Goal: Contribute content: Add original content to the website for others to see

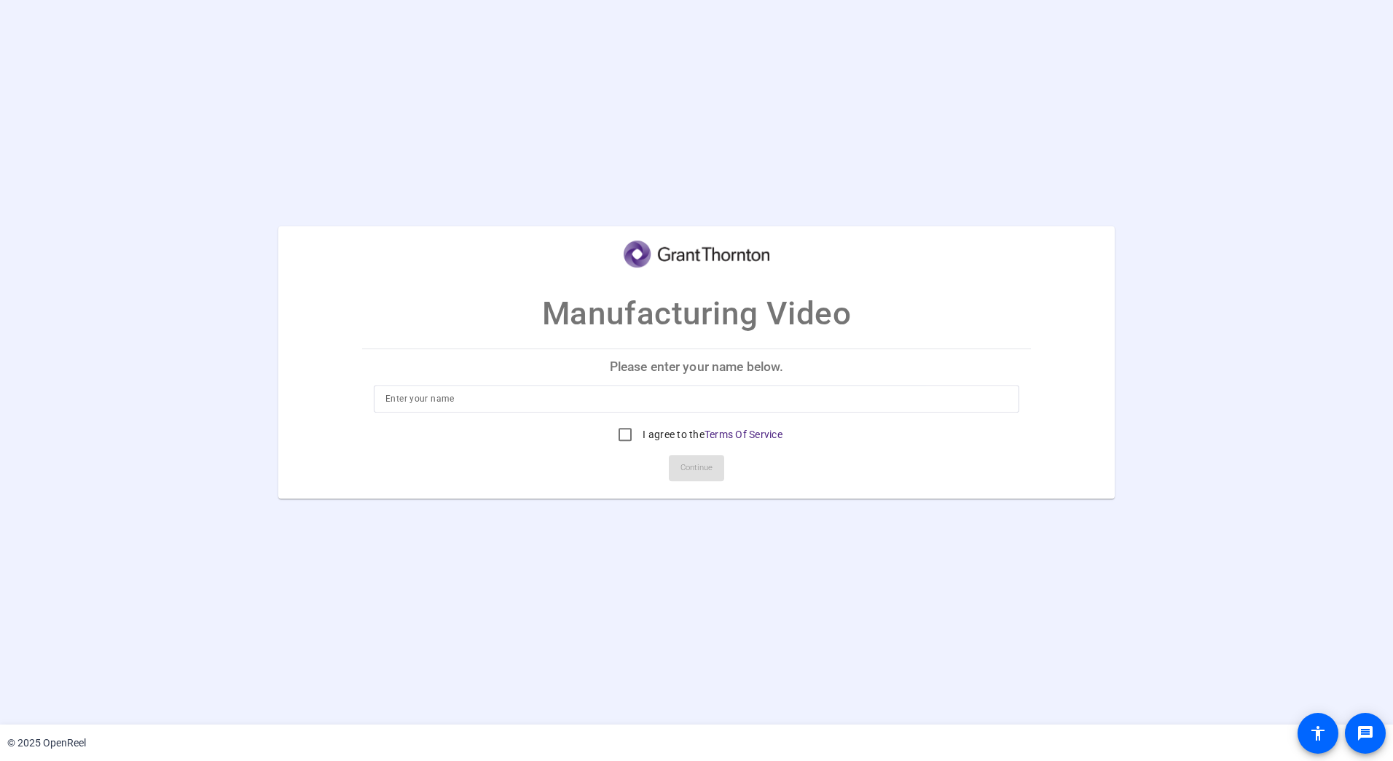
click at [528, 396] on input at bounding box center [696, 398] width 622 height 17
type input "[PERSON_NAME]"
drag, startPoint x: 629, startPoint y: 434, endPoint x: 662, endPoint y: 442, distance: 33.8
click at [630, 434] on input "I agree to the Terms Of Service" at bounding box center [625, 434] width 29 height 29
checkbox input "true"
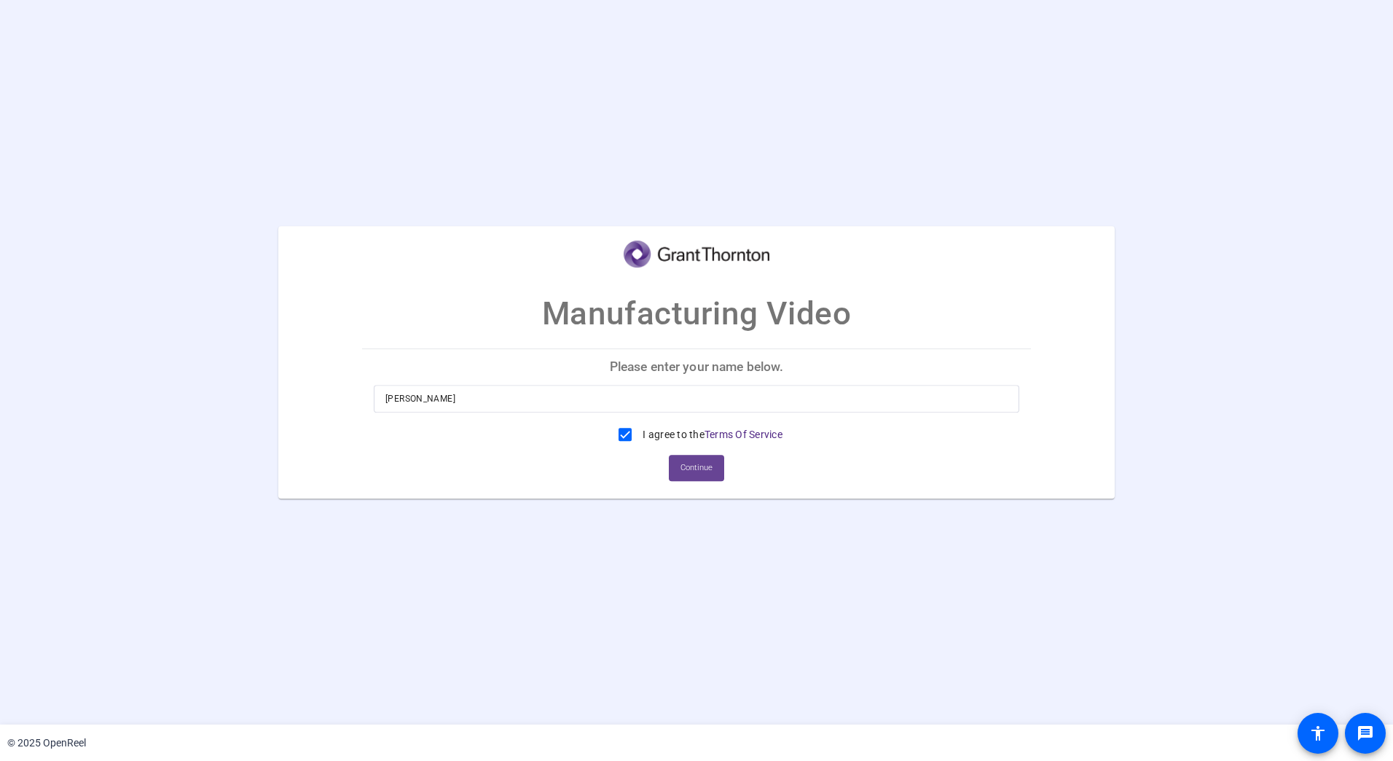
click at [713, 477] on span "Continue" at bounding box center [697, 468] width 32 height 22
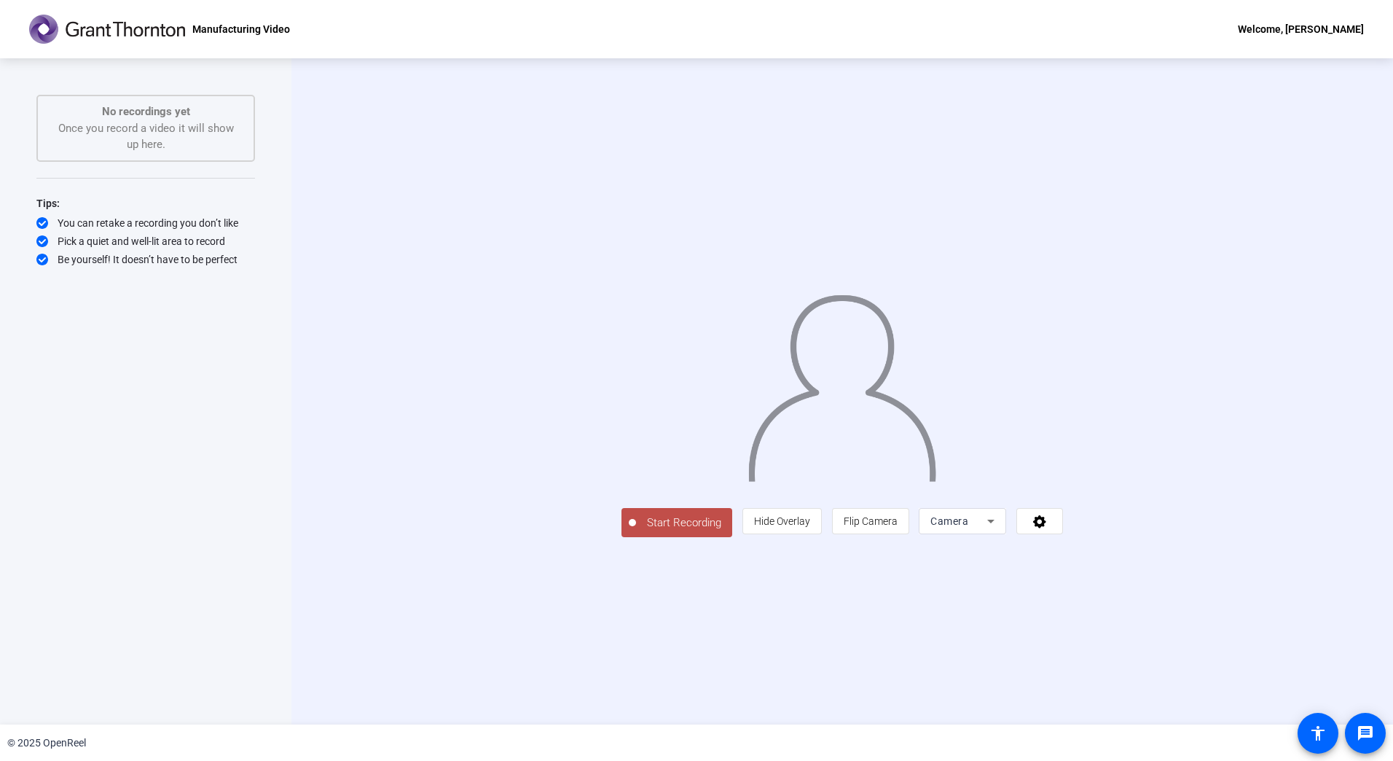
click at [636, 531] on span "Start Recording" at bounding box center [684, 522] width 96 height 17
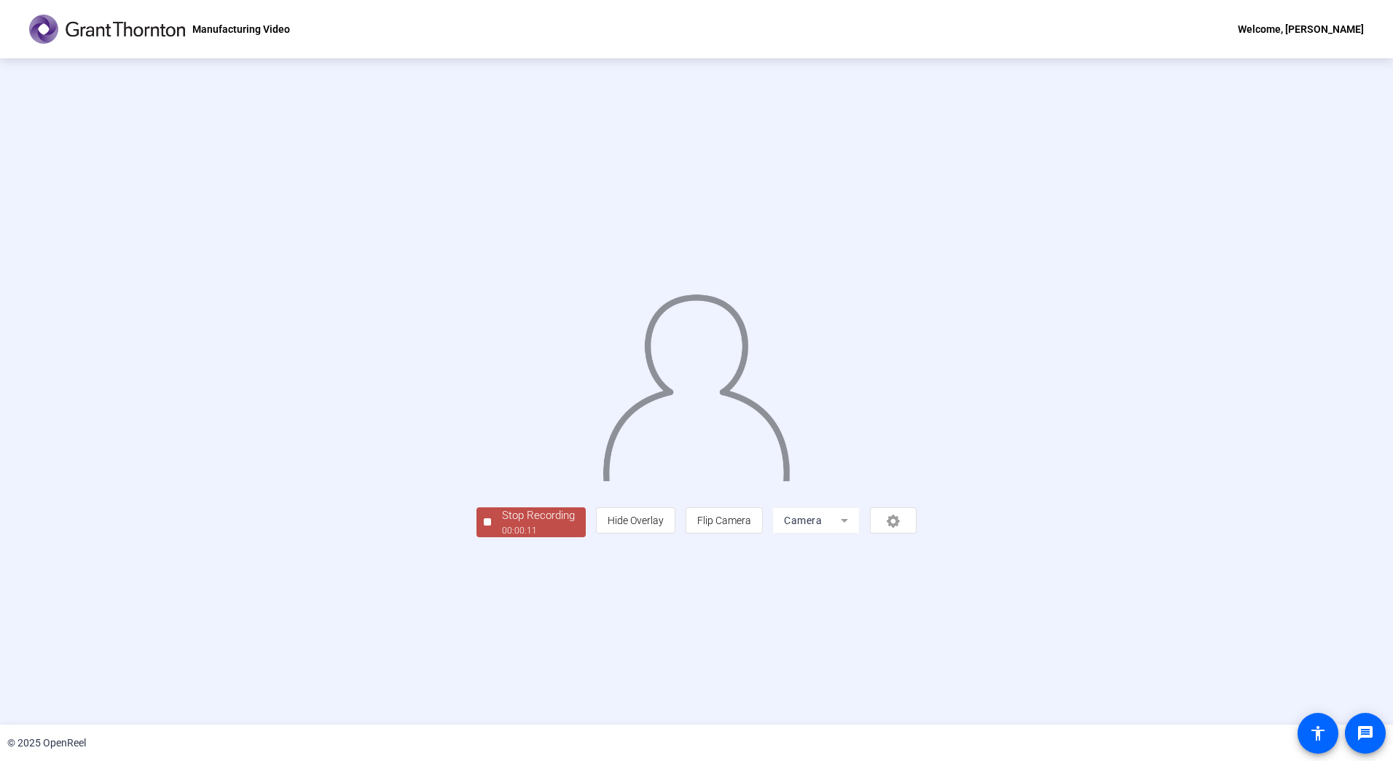
drag, startPoint x: 351, startPoint y: 627, endPoint x: 522, endPoint y: 638, distance: 171.6
click at [522, 536] on div "Stop Recording 00:00:11 person Hide Overlay flip Flip Camera Camera" at bounding box center [697, 520] width 440 height 32
click at [502, 524] on div "Stop Recording" at bounding box center [538, 515] width 73 height 17
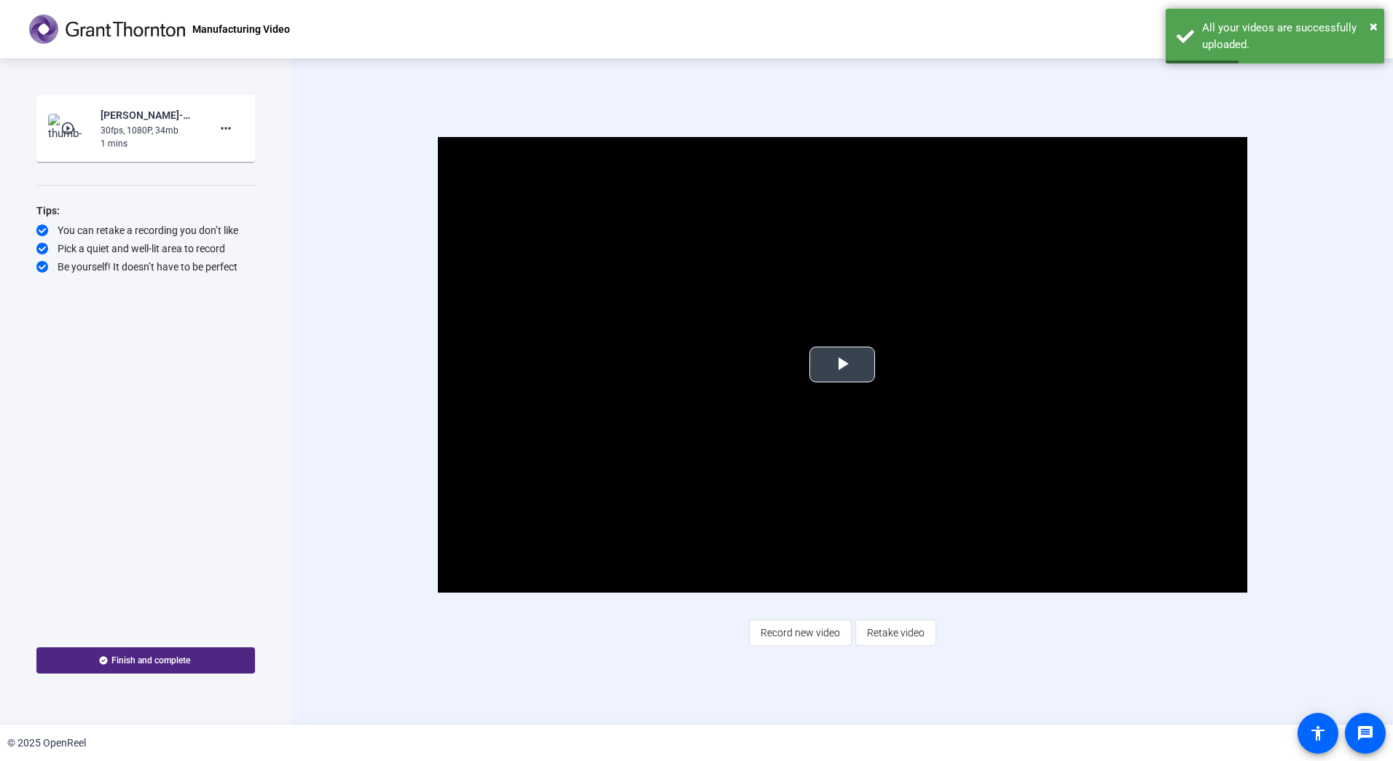
click at [842, 364] on span "Video Player" at bounding box center [842, 364] width 0 height 0
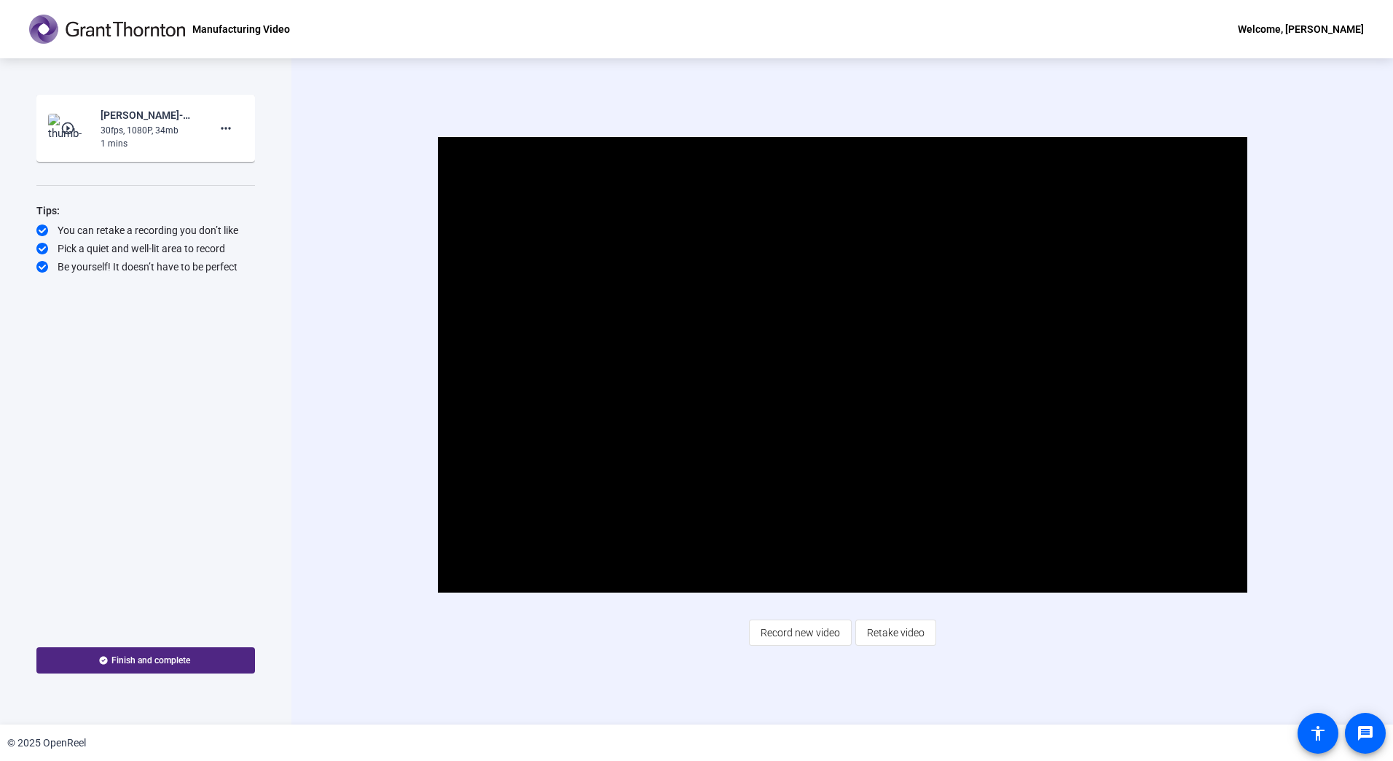
click at [463, 708] on div "Video Player is loading. Play Video Pause Mute Current Time 0:10 / Duration 1:0…" at bounding box center [842, 391] width 1102 height 666
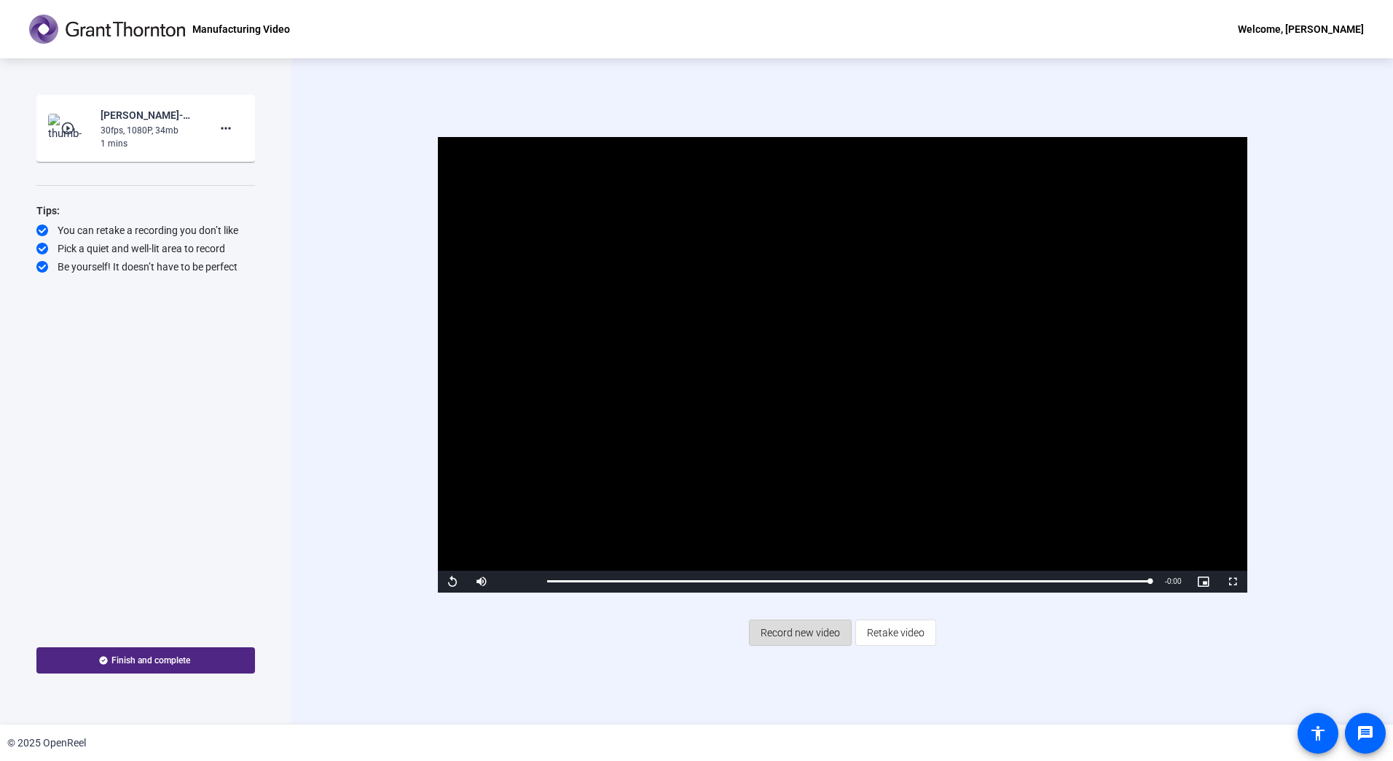
click at [799, 641] on span "Record new video" at bounding box center [800, 633] width 79 height 28
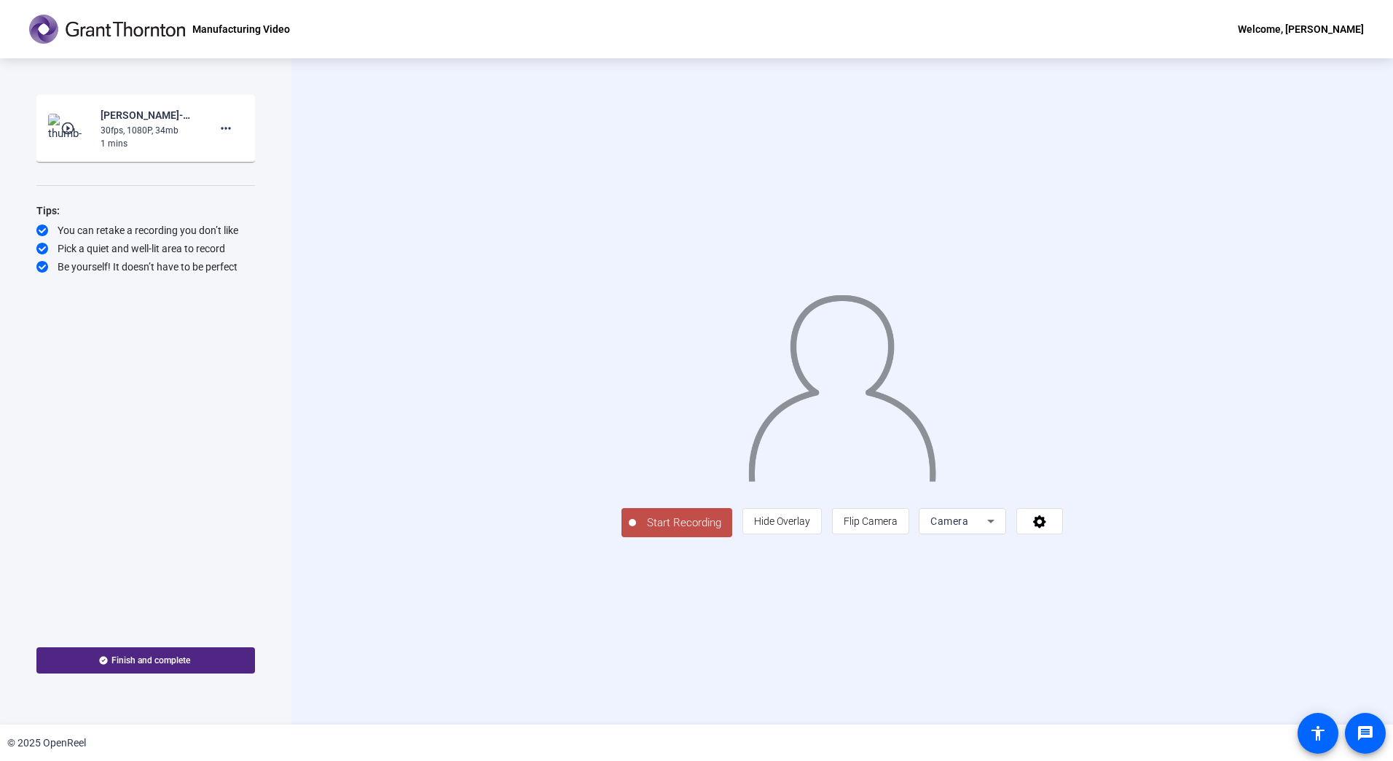
click at [636, 531] on span "Start Recording" at bounding box center [684, 522] width 96 height 17
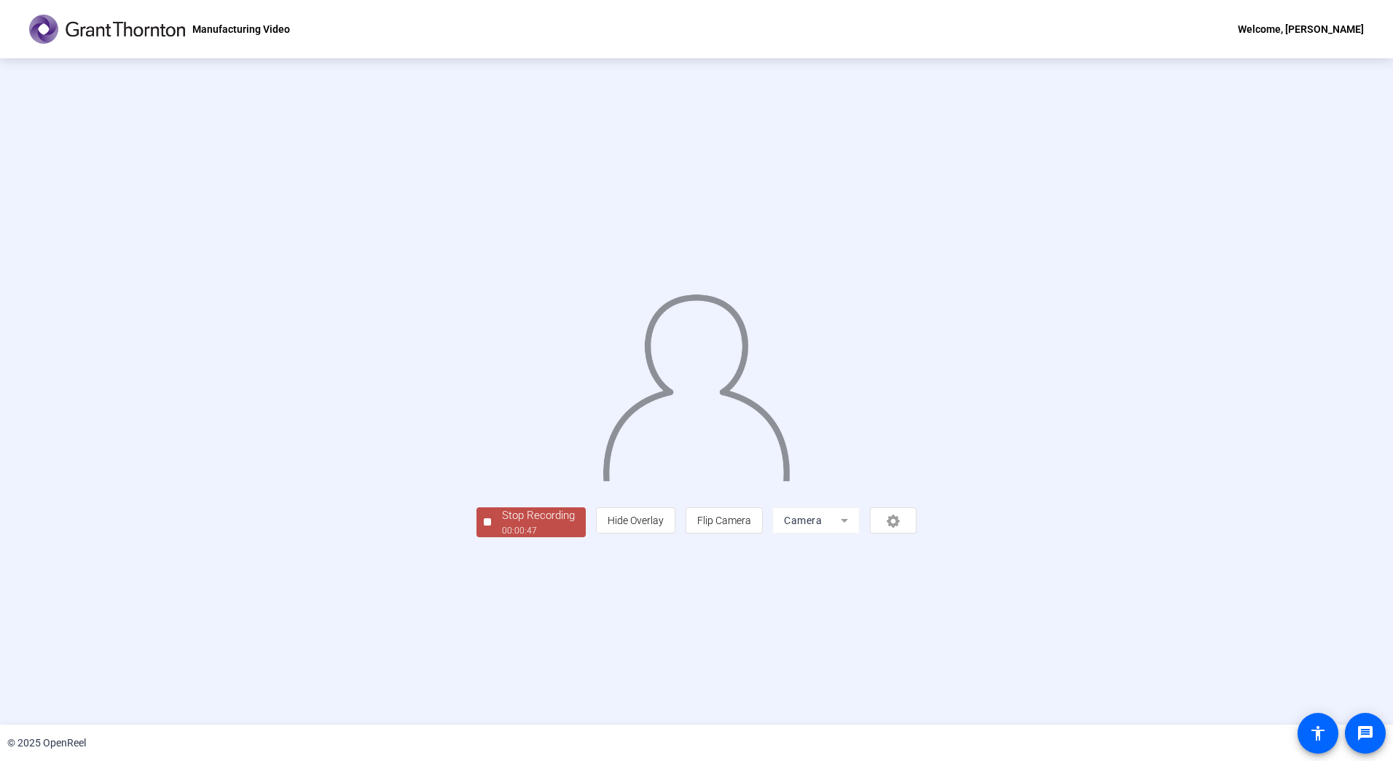
click at [502, 524] on div "Stop Recording" at bounding box center [538, 515] width 73 height 17
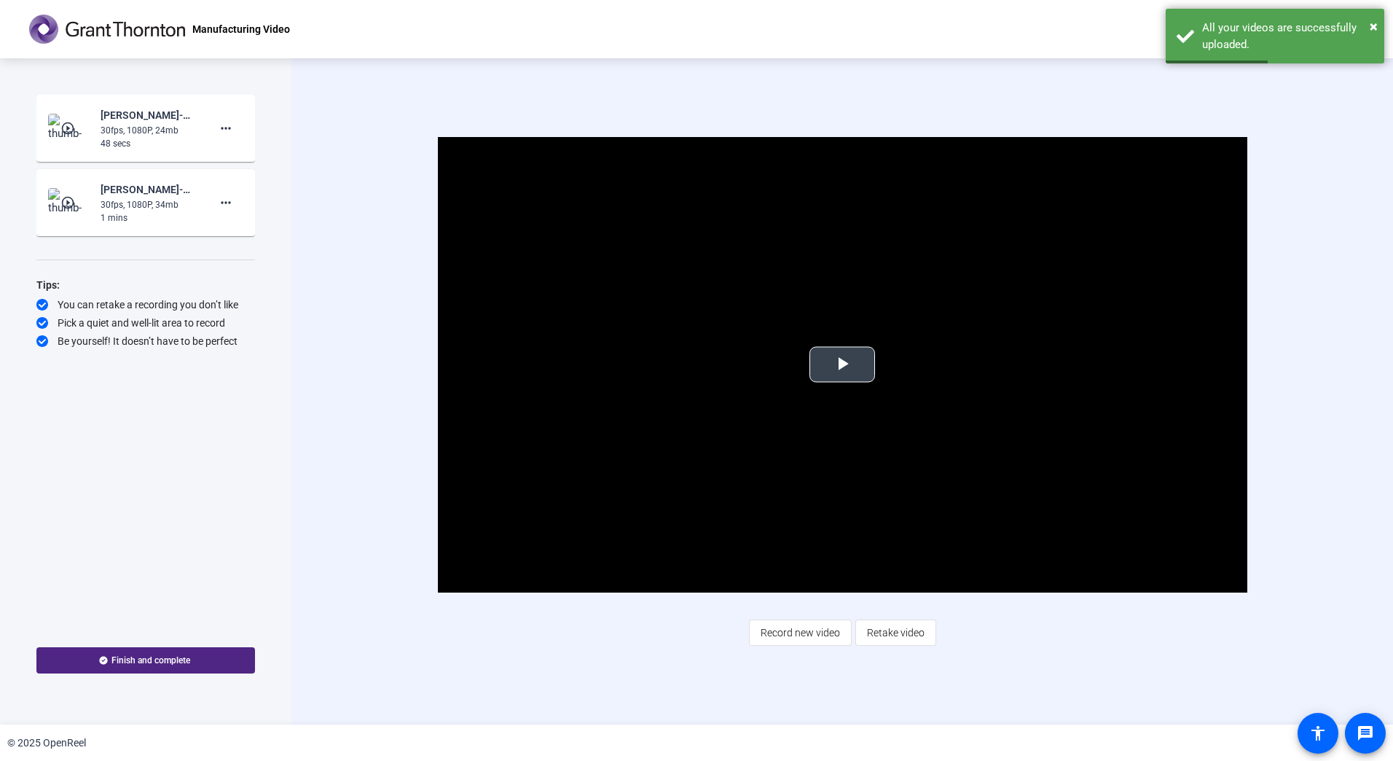
click at [842, 364] on span "Video Player" at bounding box center [842, 364] width 0 height 0
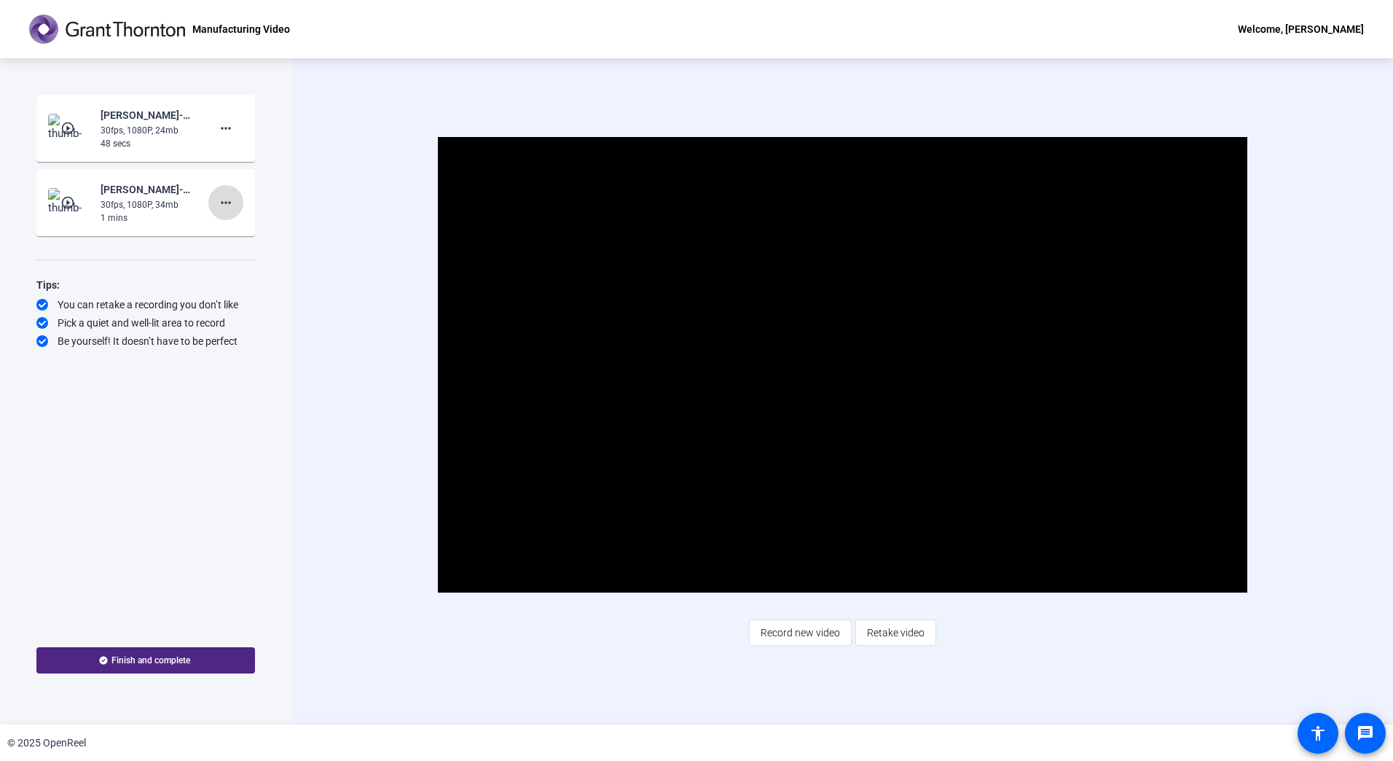
click at [228, 208] on mat-icon "more_horiz" at bounding box center [225, 202] width 17 height 17
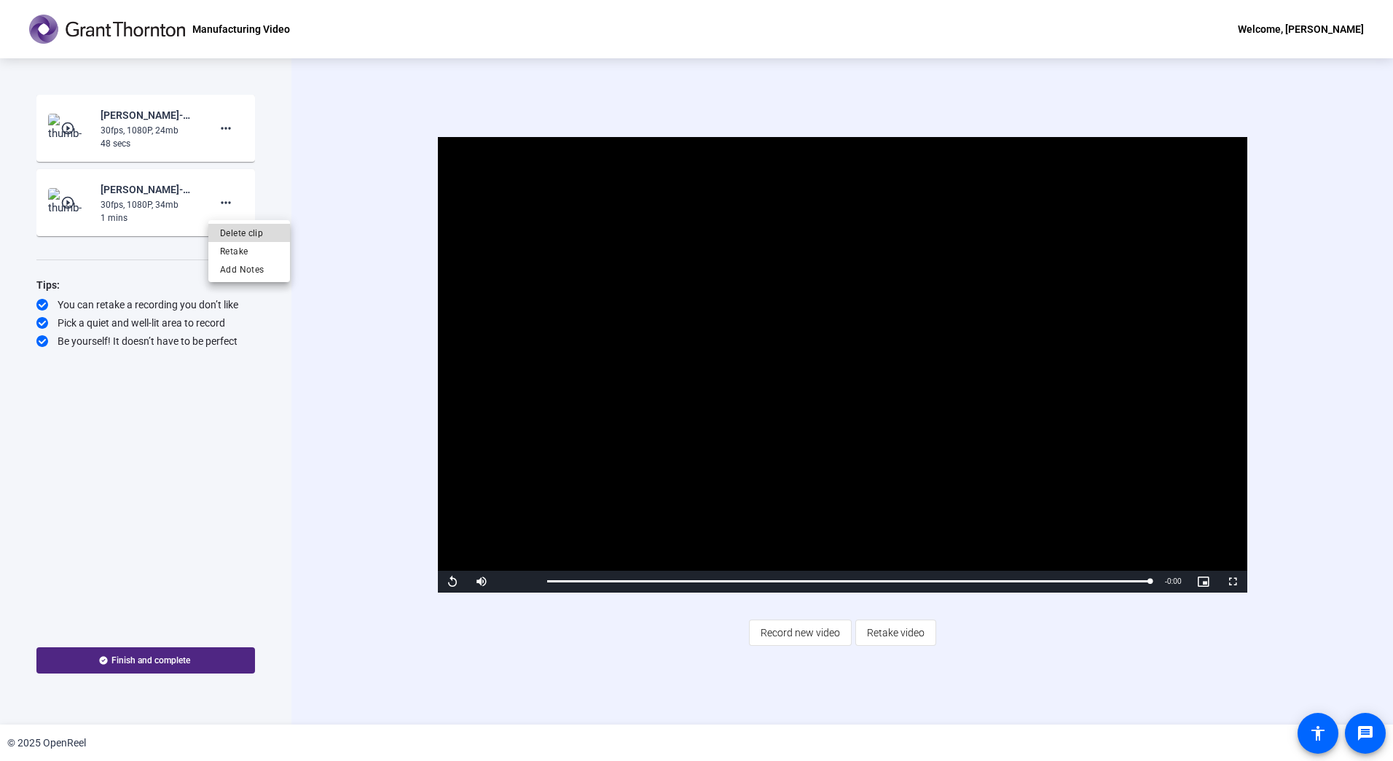
click at [250, 235] on span "Delete clip" at bounding box center [249, 232] width 58 height 17
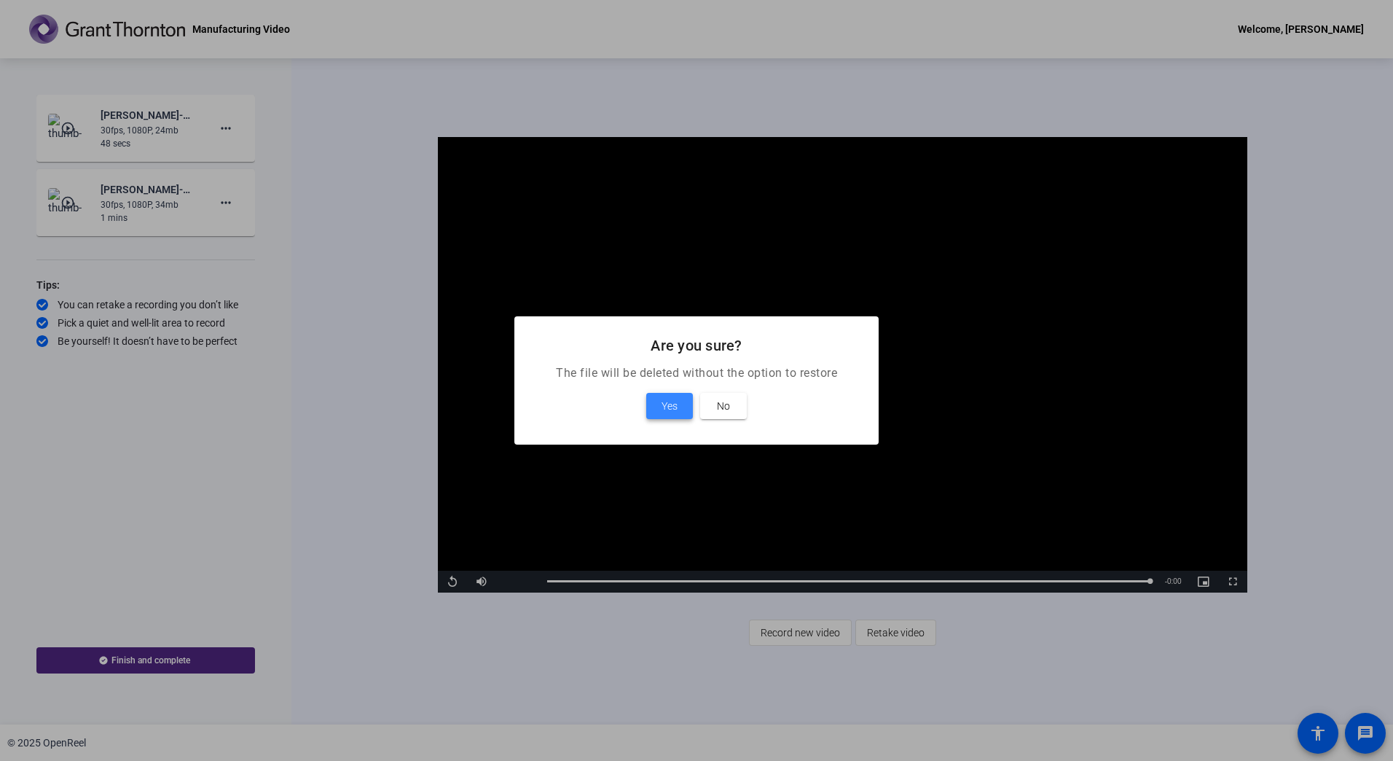
click at [675, 412] on span "Yes" at bounding box center [670, 405] width 16 height 17
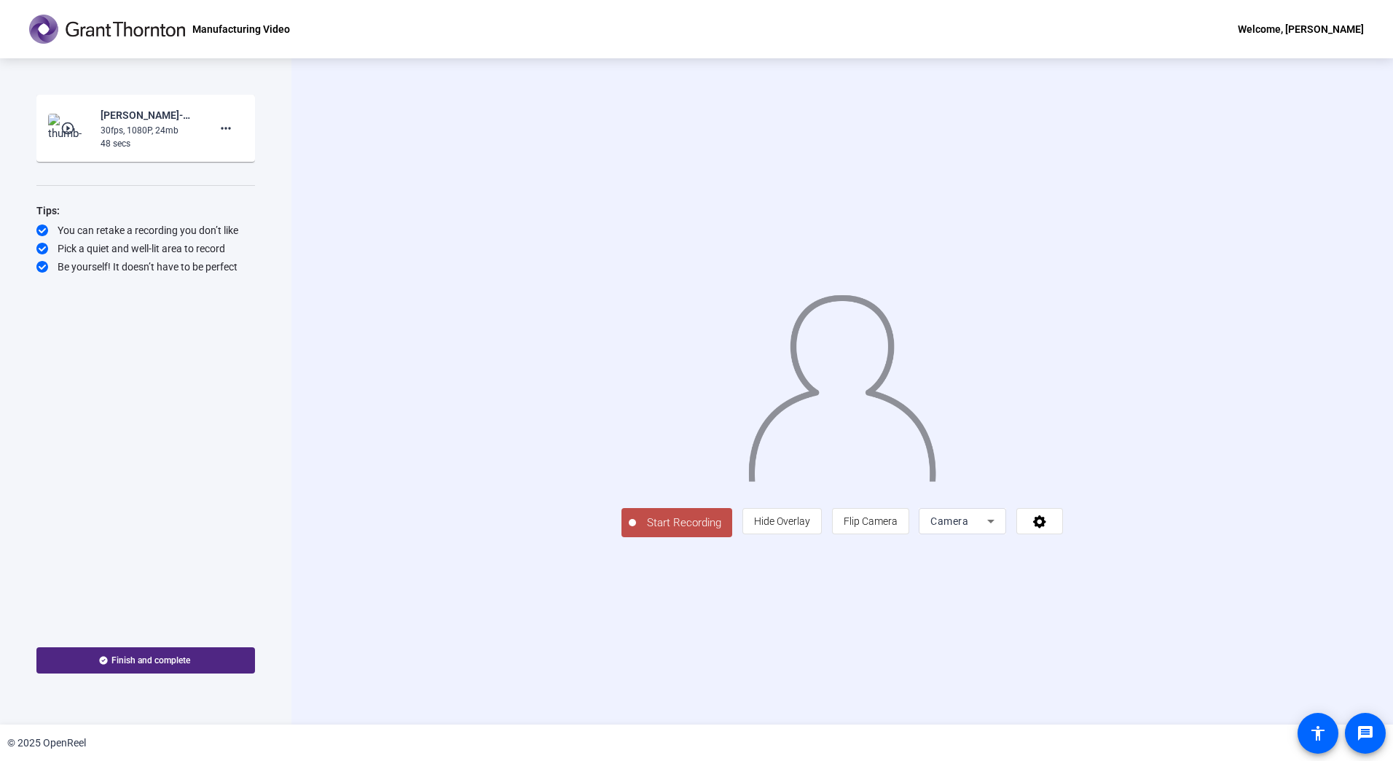
click at [622, 537] on button "Start Recording" at bounding box center [677, 522] width 111 height 29
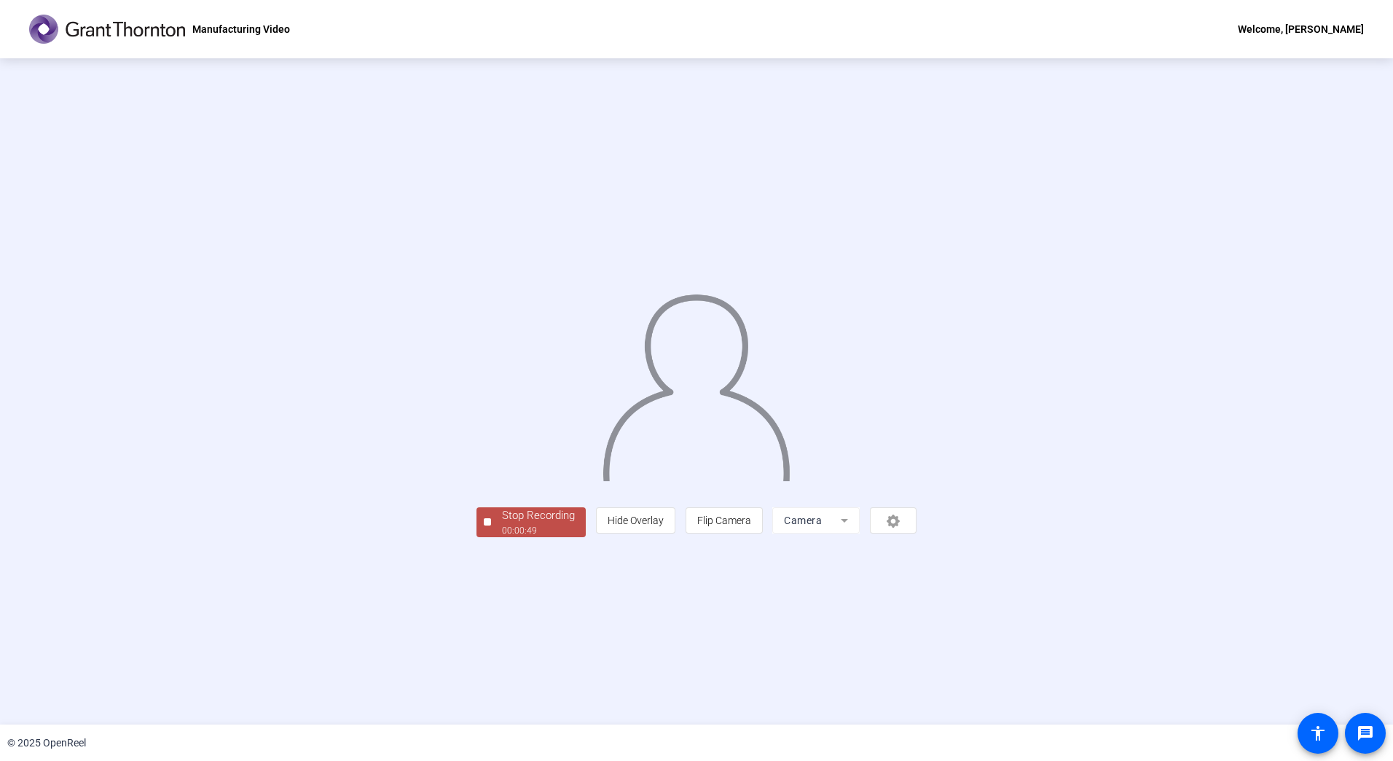
click at [502, 524] on div "Stop Recording" at bounding box center [538, 515] width 73 height 17
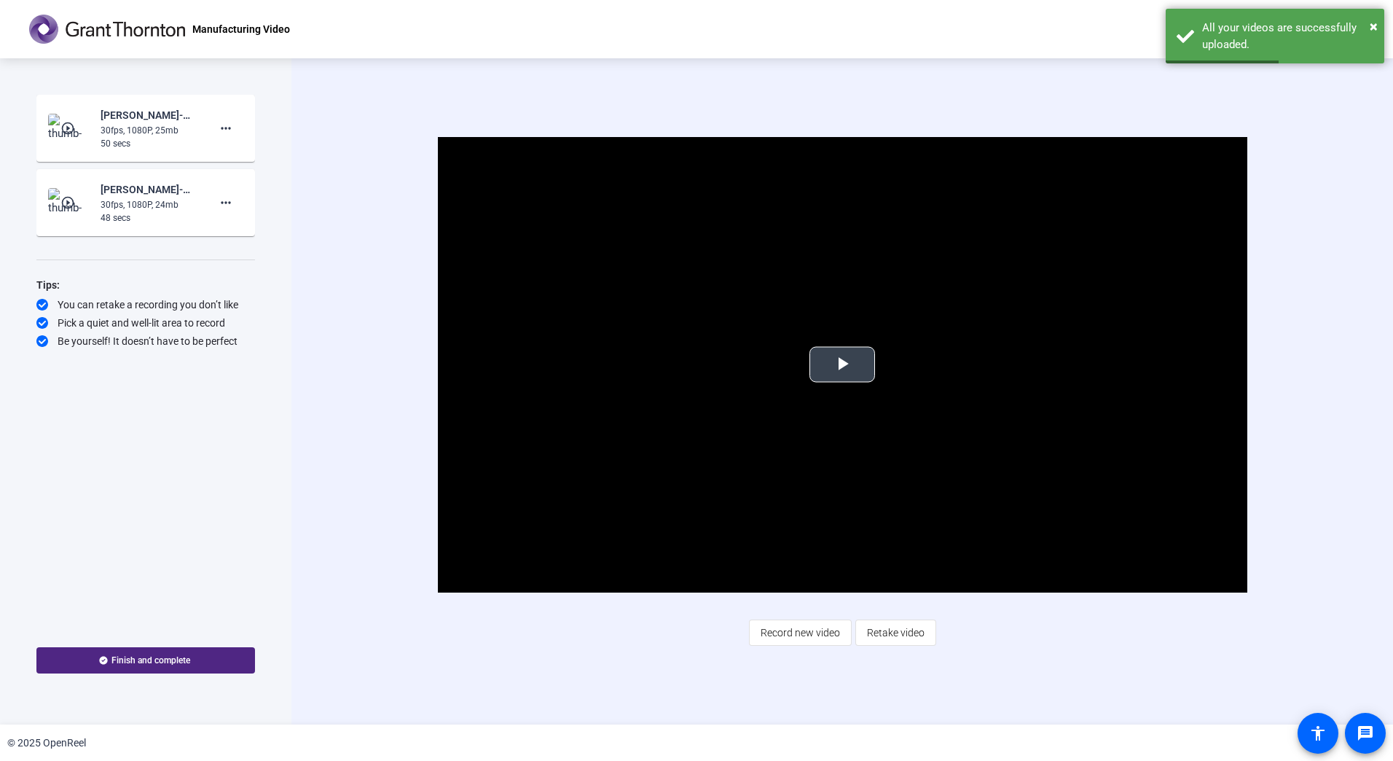
click at [842, 364] on span "Video Player" at bounding box center [842, 364] width 0 height 0
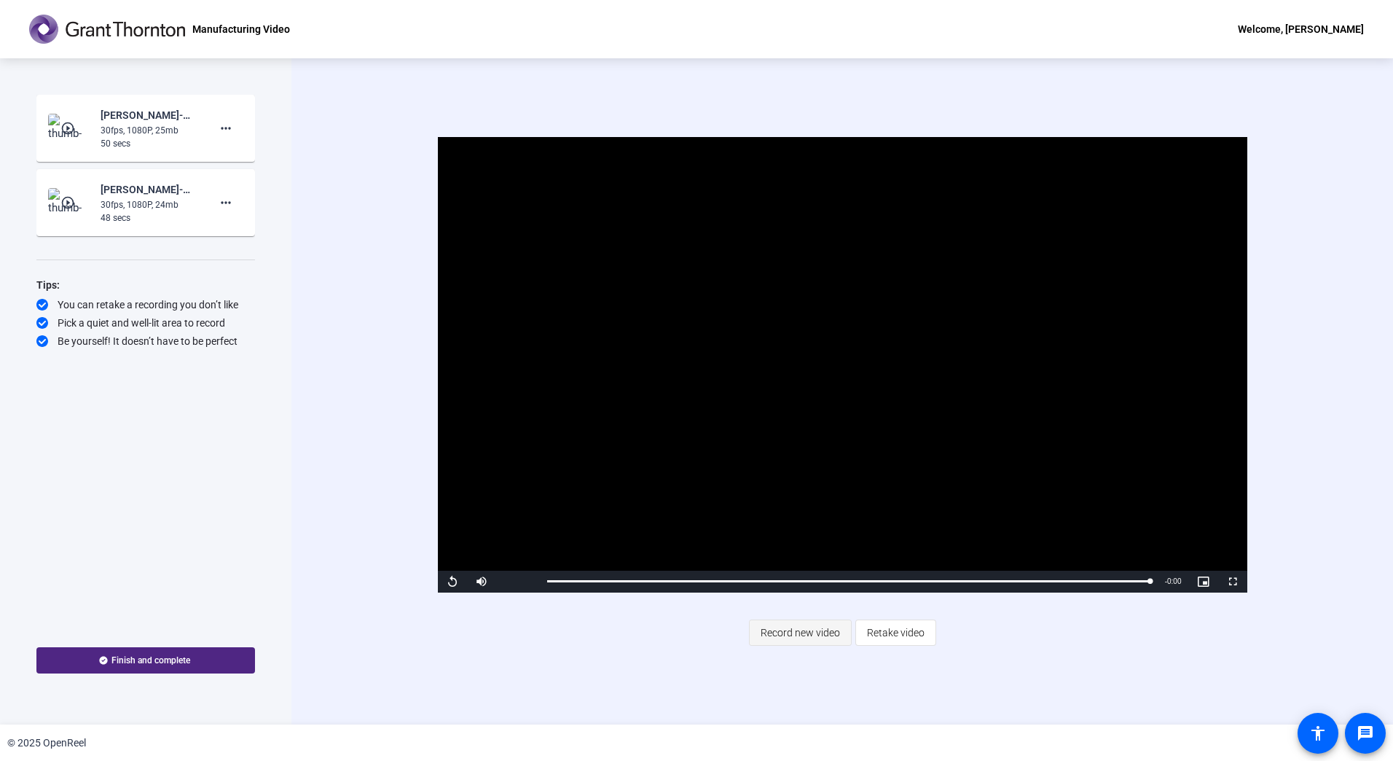
click at [794, 635] on span "Record new video" at bounding box center [800, 633] width 79 height 28
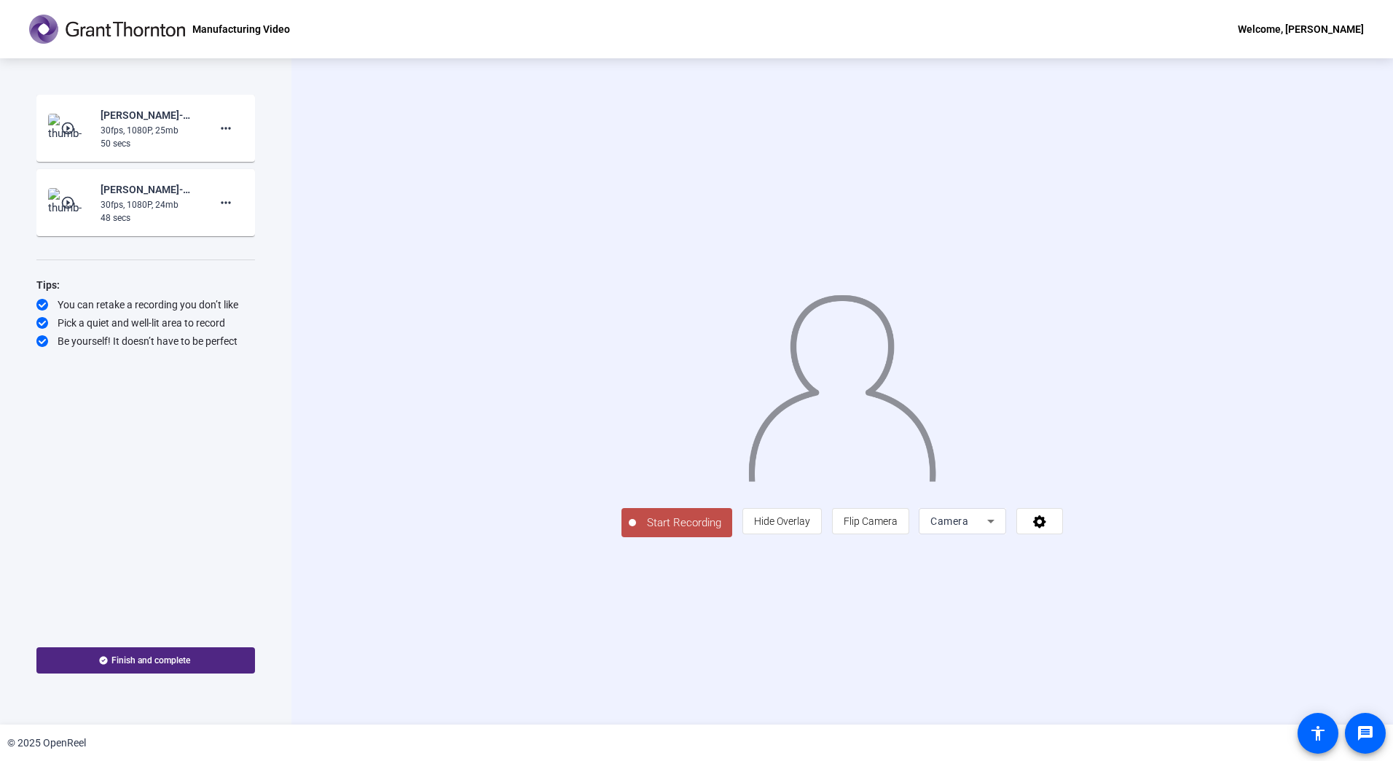
click at [636, 531] on span "Start Recording" at bounding box center [684, 522] width 96 height 17
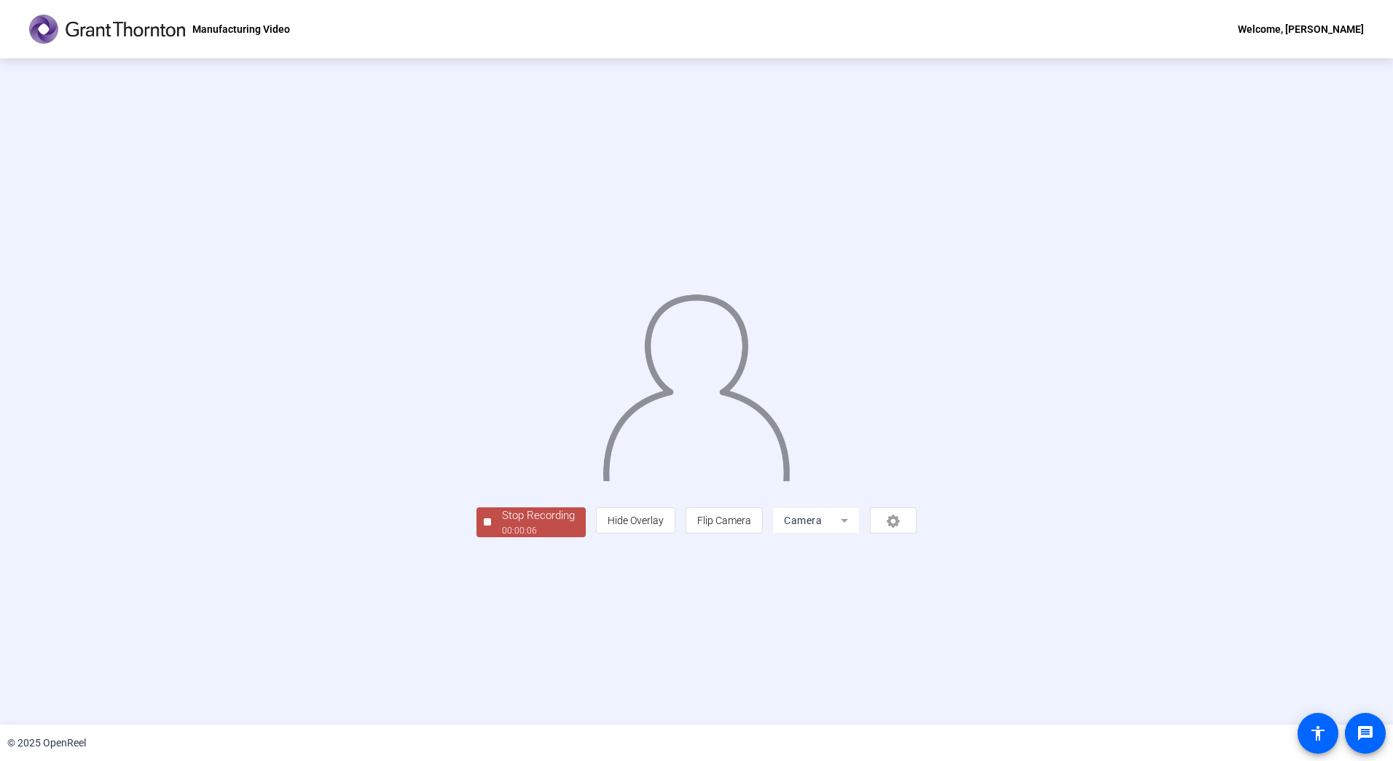
click at [502, 537] on div "00:00:06" at bounding box center [538, 530] width 73 height 13
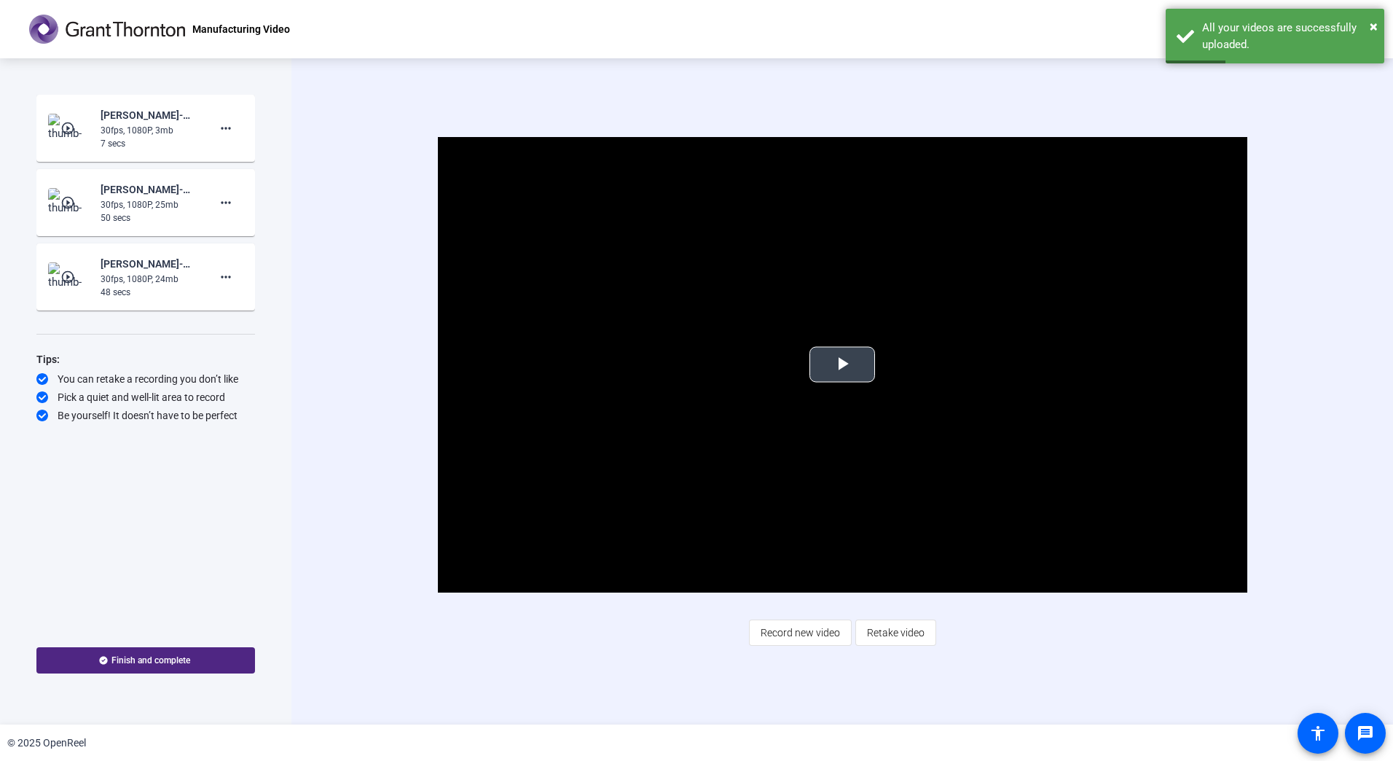
click at [842, 364] on span "Video Player" at bounding box center [842, 364] width 0 height 0
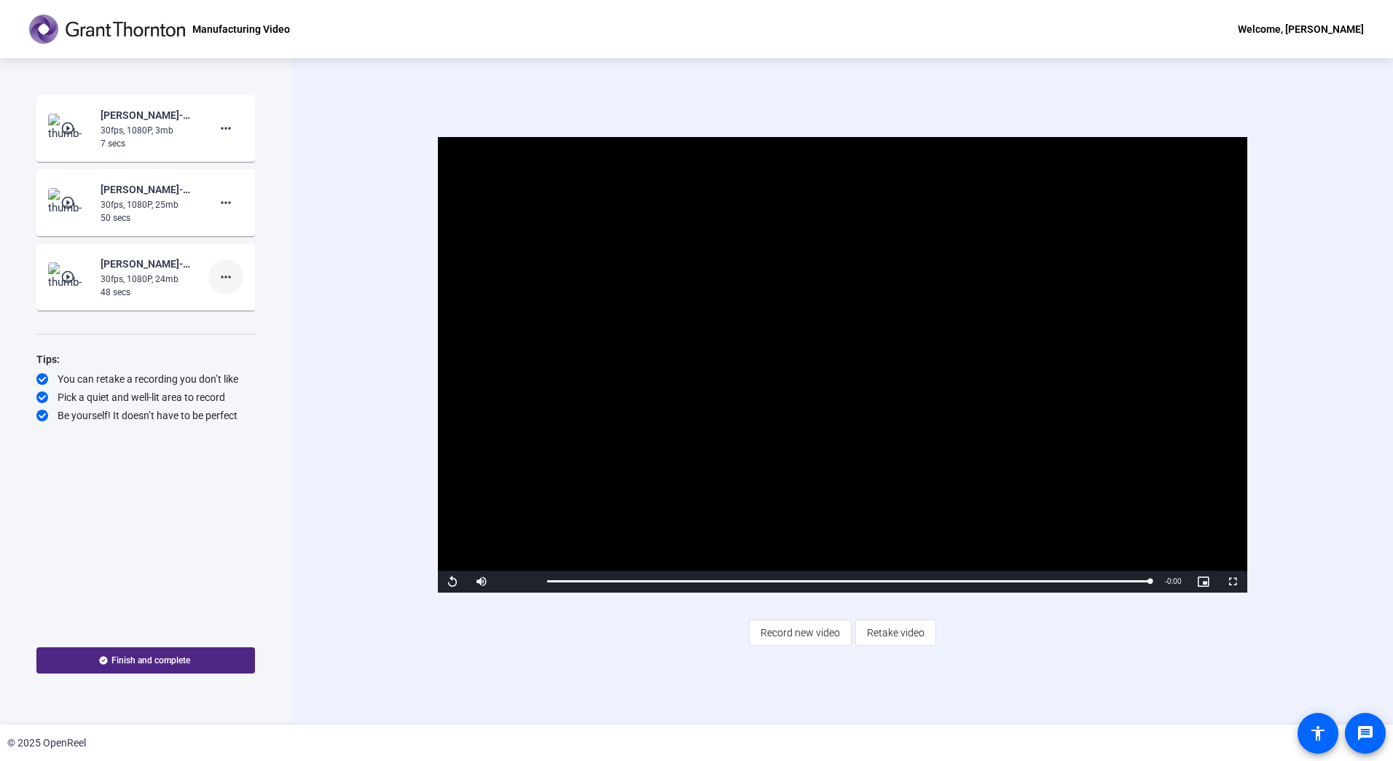
click at [230, 275] on mat-icon "more_horiz" at bounding box center [225, 276] width 17 height 17
click at [247, 310] on span "Delete clip" at bounding box center [249, 307] width 58 height 17
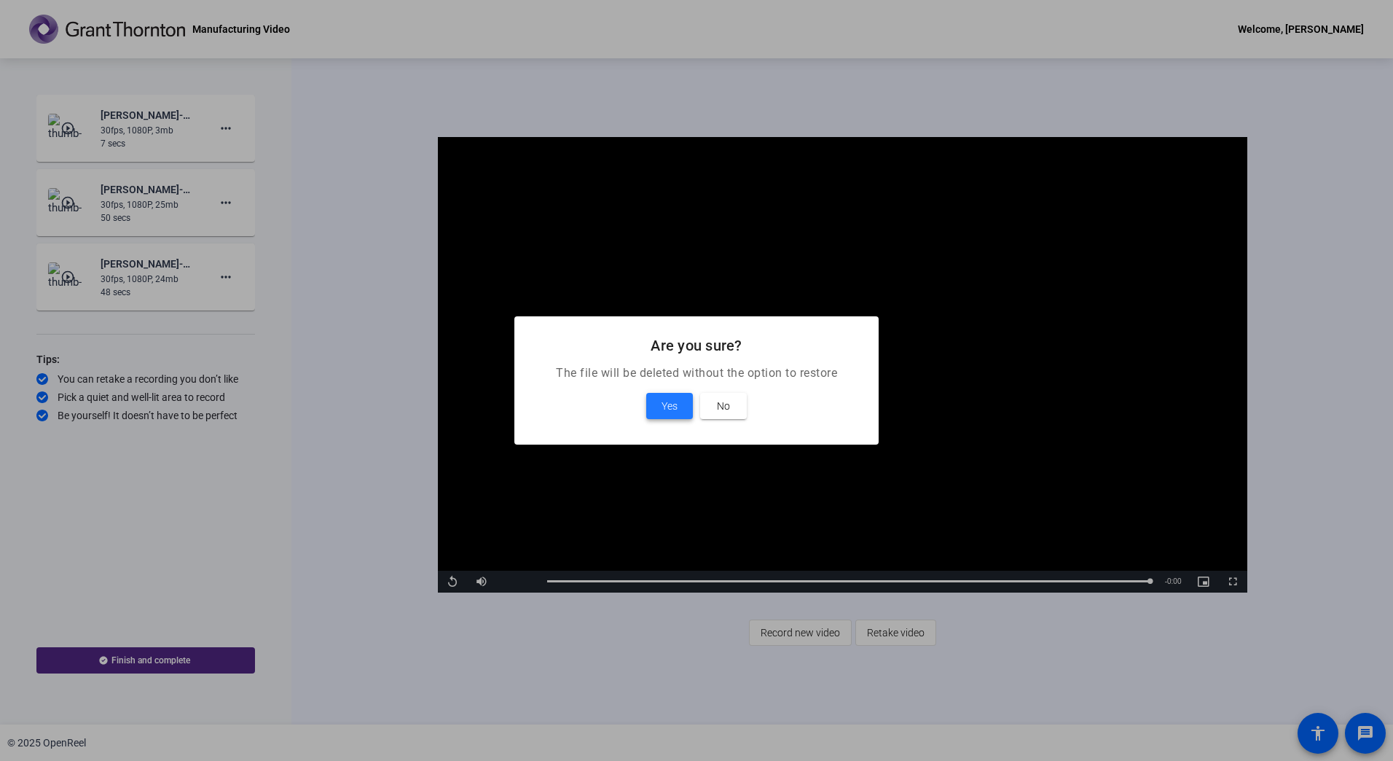
click at [673, 411] on span "Yes" at bounding box center [670, 405] width 16 height 17
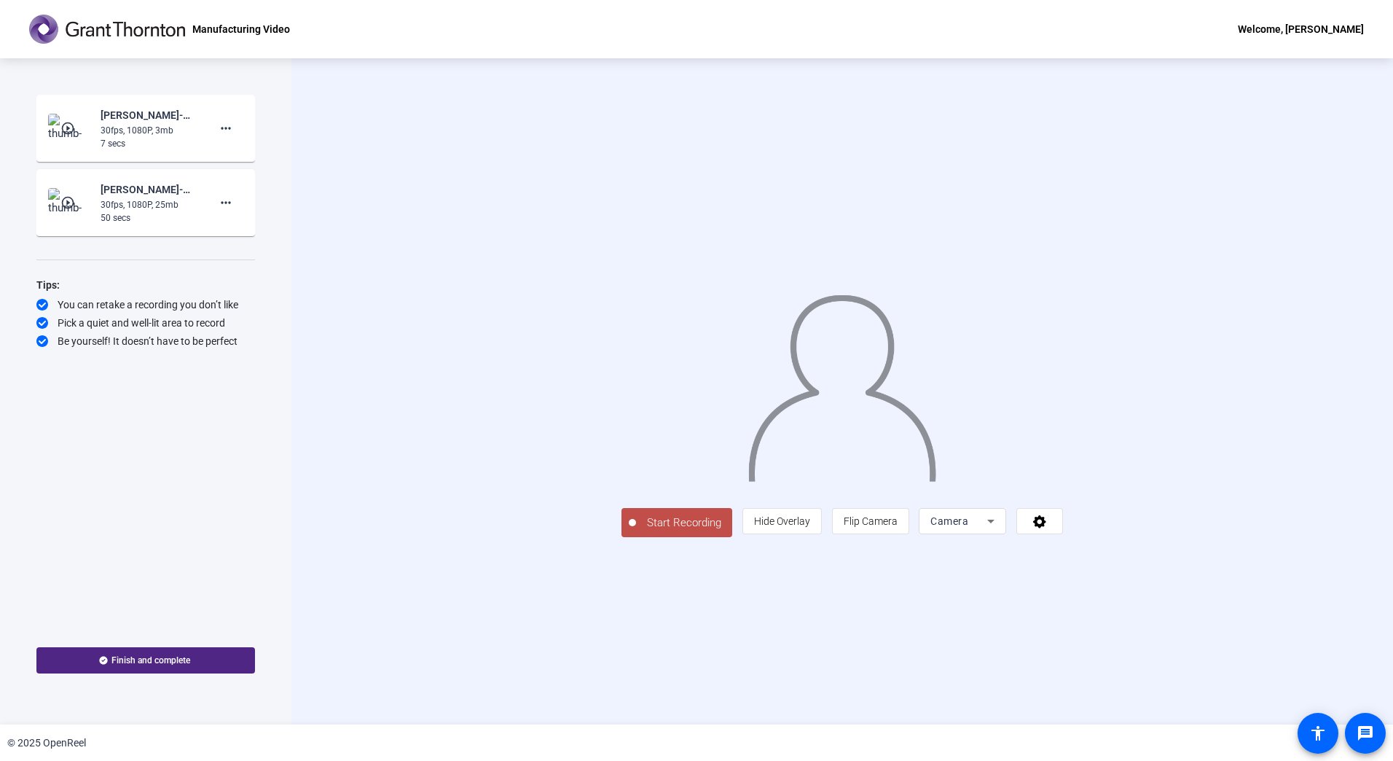
click at [636, 531] on span "Start Recording" at bounding box center [684, 522] width 96 height 17
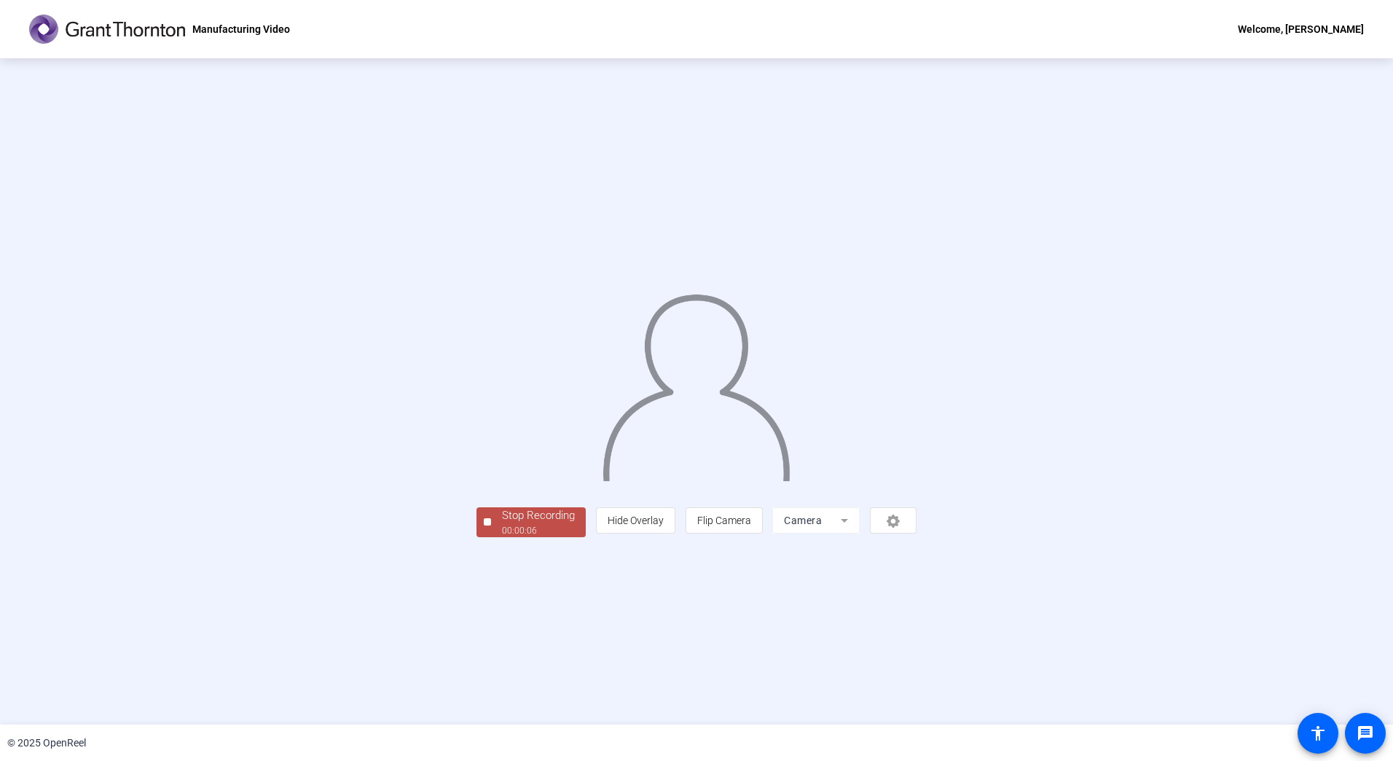
click at [502, 524] on div "Stop Recording" at bounding box center [538, 515] width 73 height 17
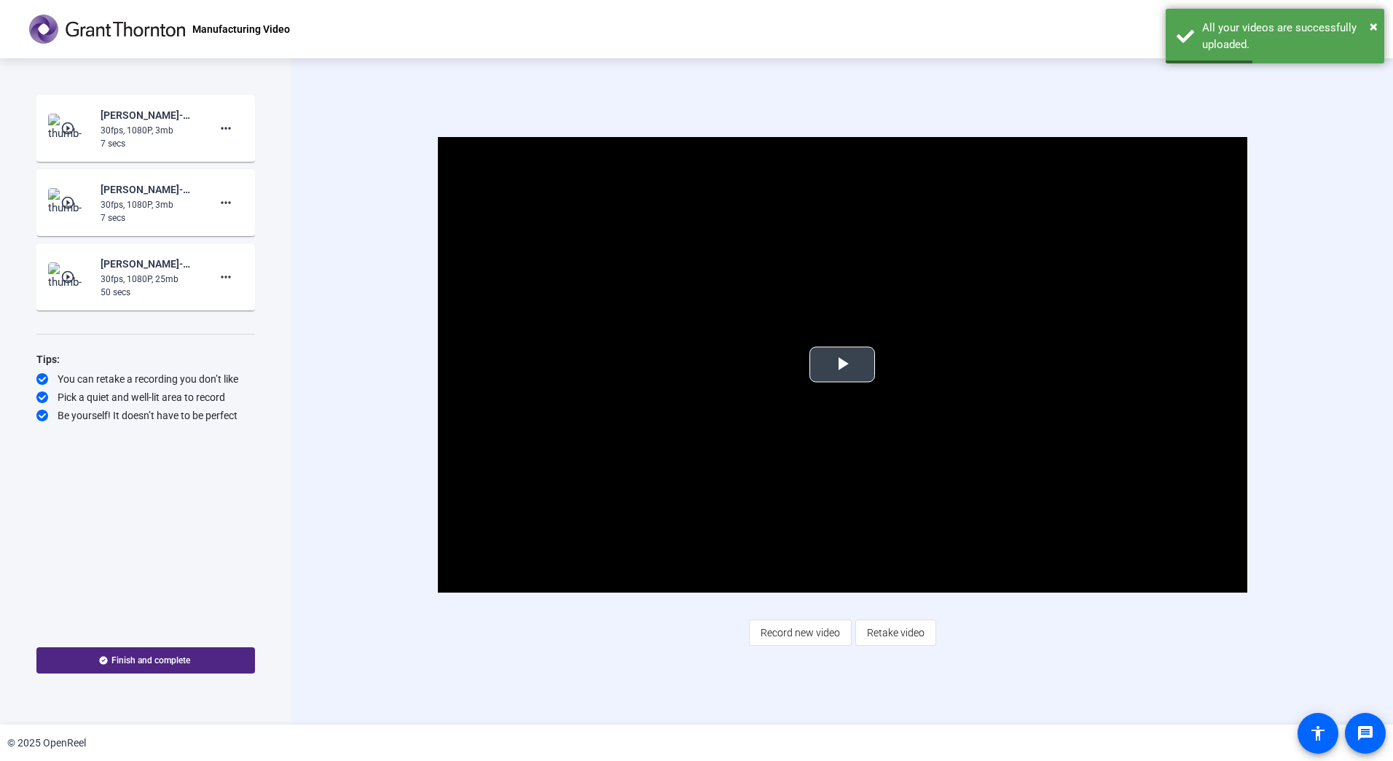
click at [842, 364] on span "Video Player" at bounding box center [842, 364] width 0 height 0
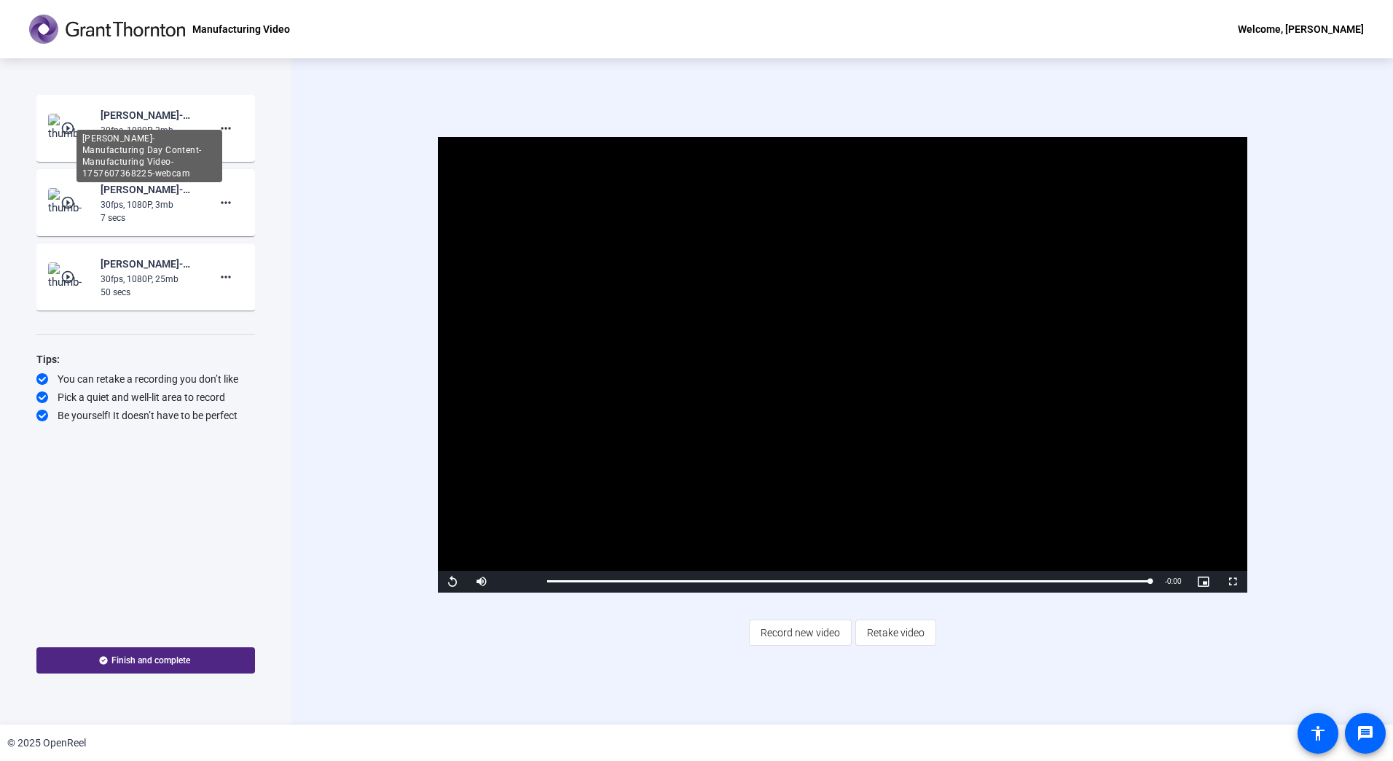
click at [175, 119] on div "[PERSON_NAME]-Manufacturing Day Content-Manufacturing Video-1757607368225-webcam" at bounding box center [150, 114] width 98 height 17
click at [228, 128] on mat-icon "more_horiz" at bounding box center [225, 128] width 17 height 17
click at [353, 133] on div at bounding box center [696, 380] width 1393 height 761
click at [69, 133] on mat-icon "play_circle_outline" at bounding box center [68, 128] width 17 height 15
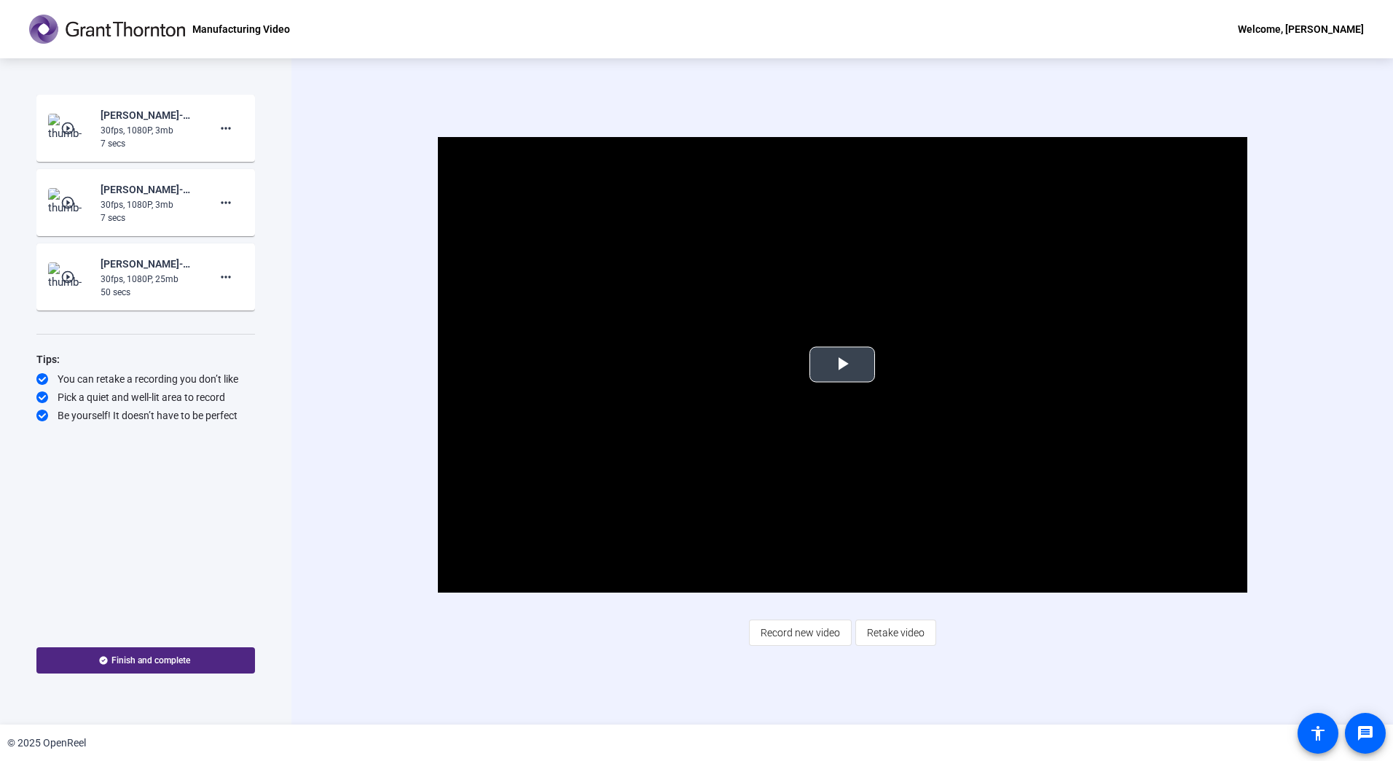
click at [842, 364] on span "Video Player" at bounding box center [842, 364] width 0 height 0
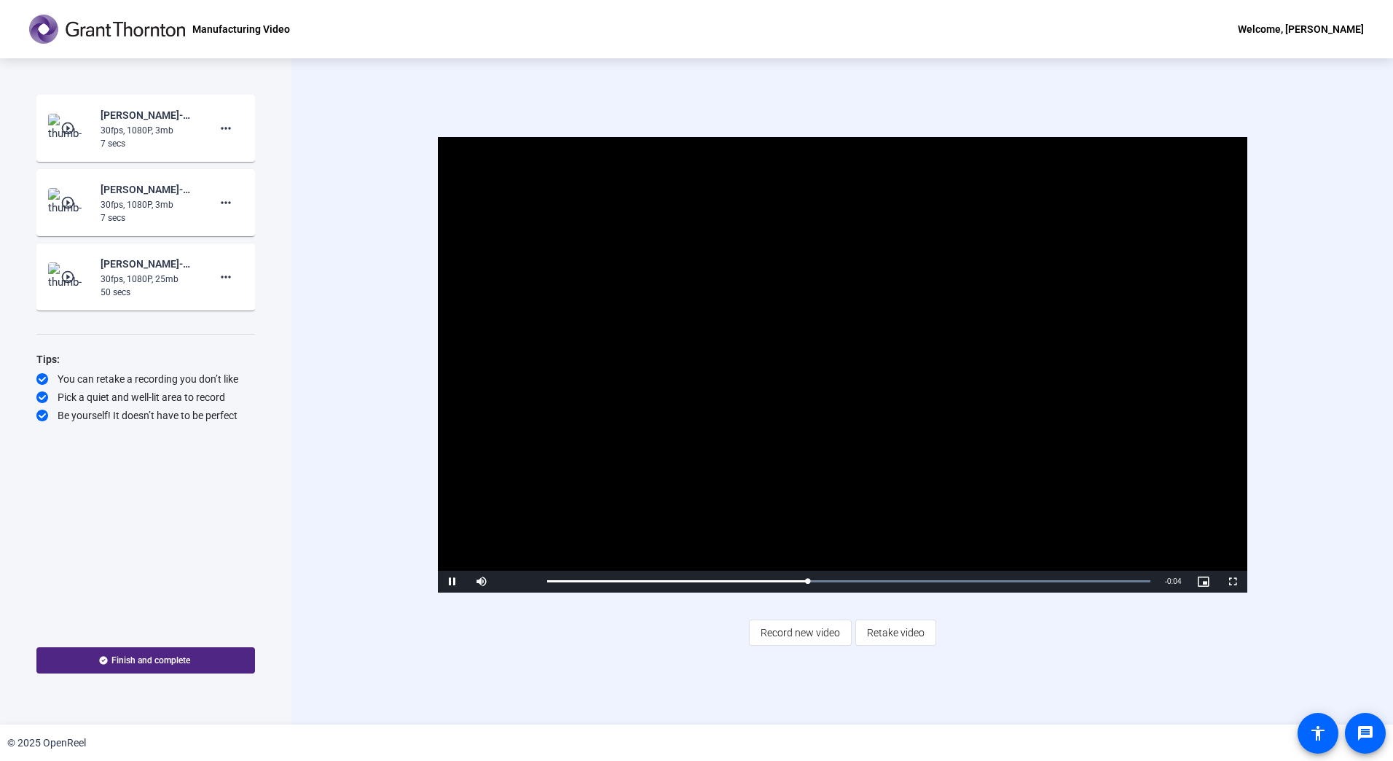
click at [72, 202] on mat-icon "play_circle_outline" at bounding box center [68, 202] width 17 height 15
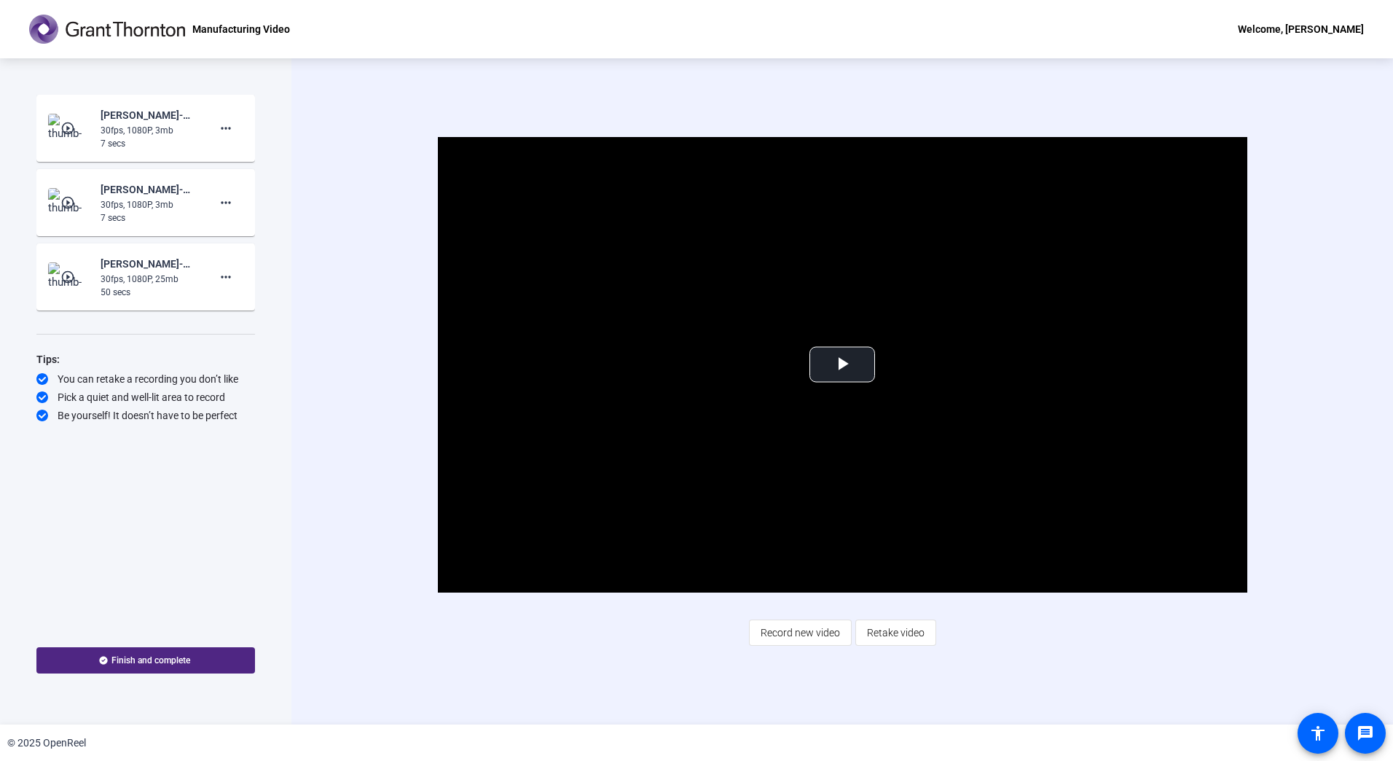
click at [72, 204] on mat-icon "play_circle_outline" at bounding box center [68, 202] width 17 height 15
click at [72, 131] on mat-icon "play_circle_outline" at bounding box center [68, 128] width 17 height 15
click at [842, 364] on span "Video Player" at bounding box center [842, 364] width 0 height 0
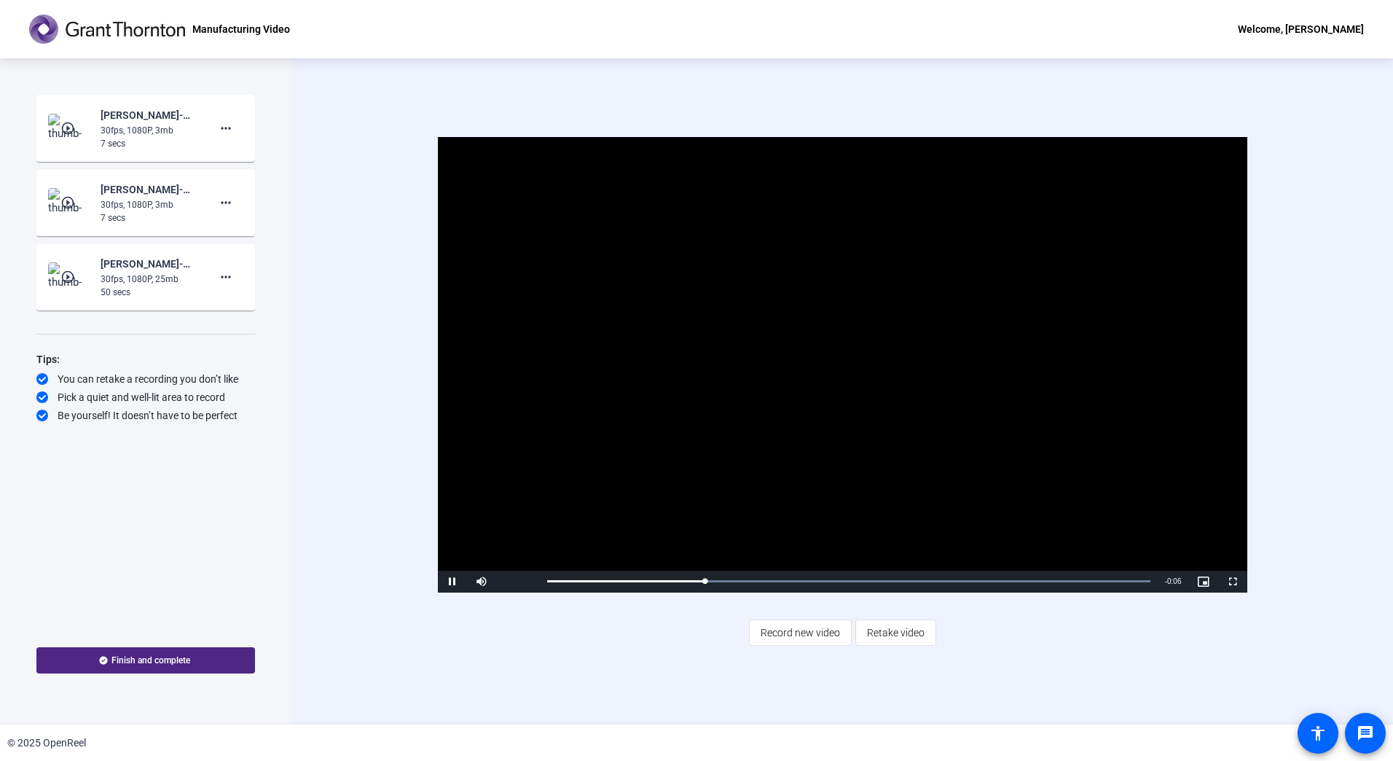
click at [137, 283] on div "30fps, 1080P, 25mb" at bounding box center [150, 279] width 98 height 13
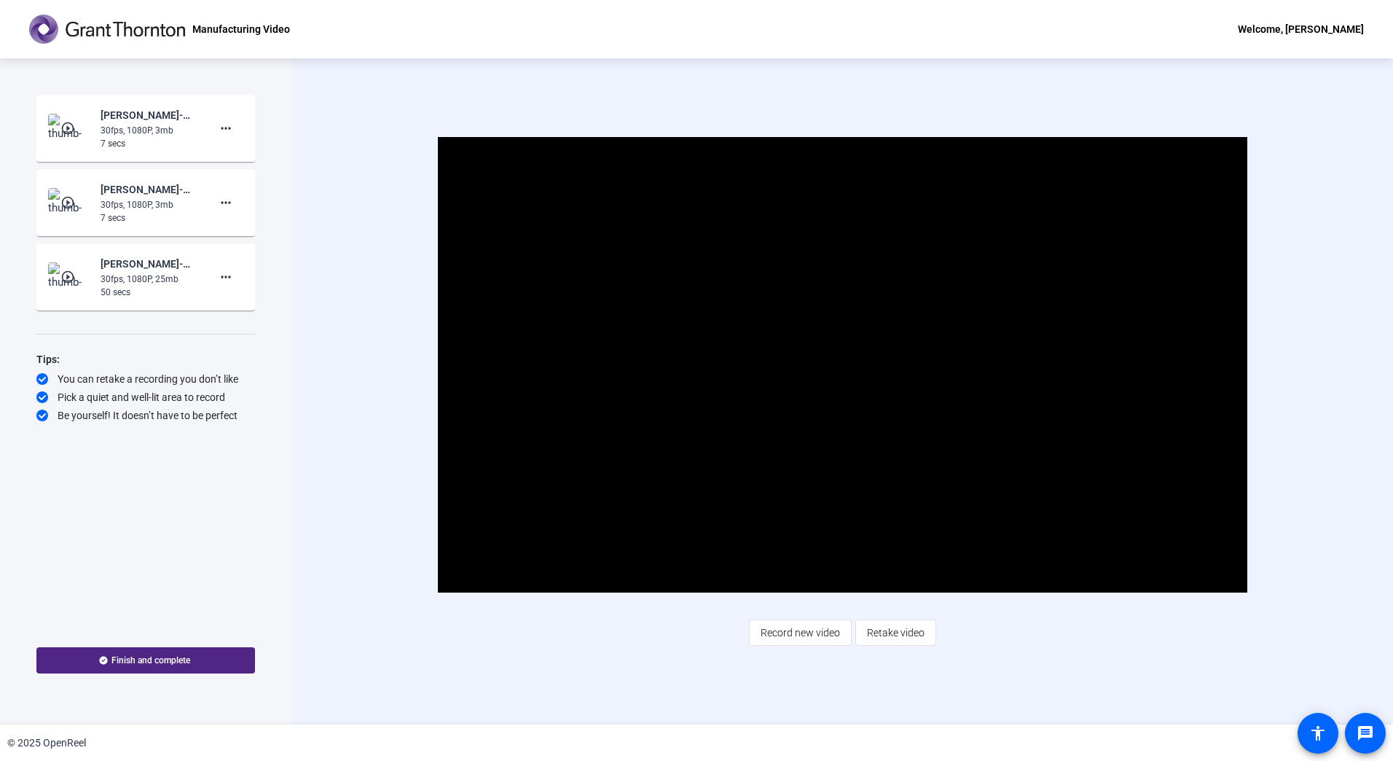
click at [66, 133] on mat-icon "play_circle_outline" at bounding box center [68, 128] width 17 height 15
click at [68, 273] on mat-icon "play_circle_outline" at bounding box center [68, 277] width 17 height 15
click at [842, 364] on span "Video Player" at bounding box center [842, 364] width 0 height 0
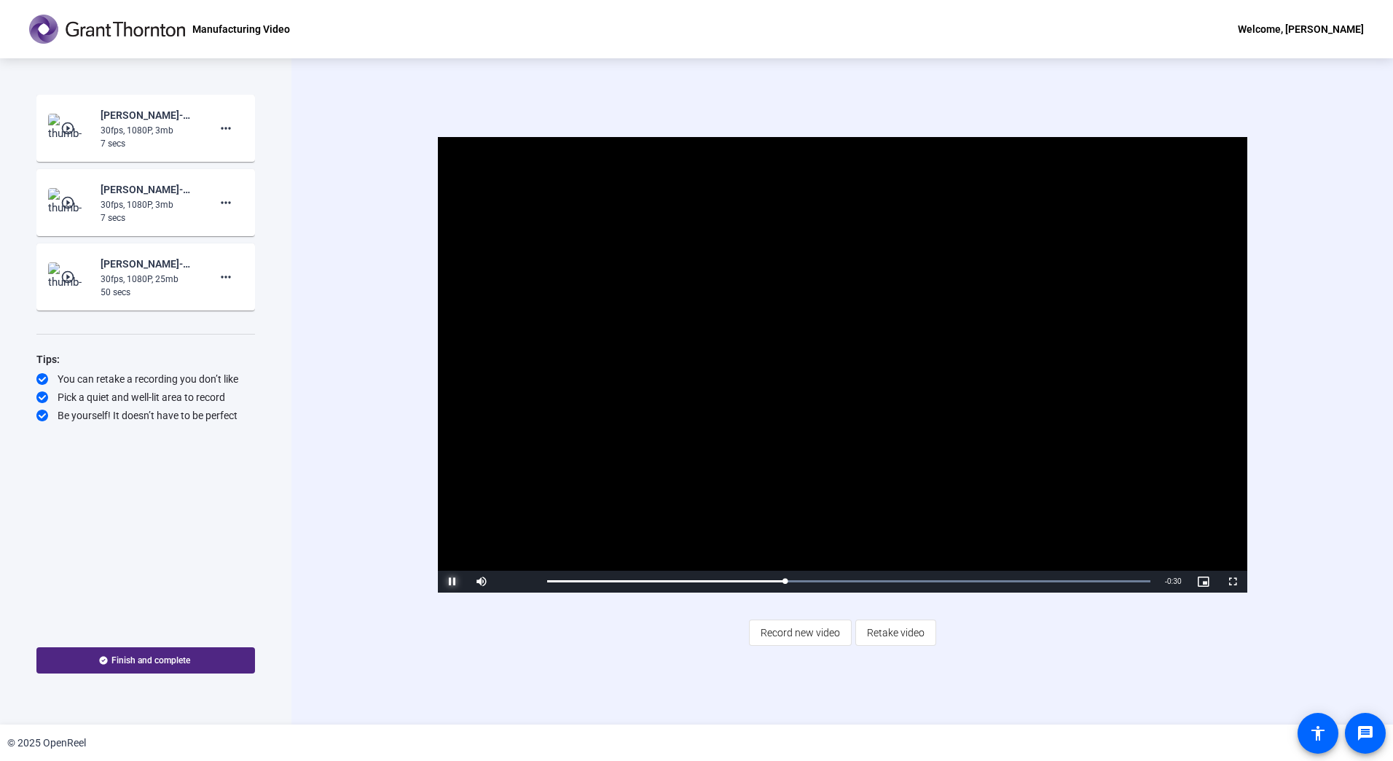
click at [452, 581] on span "Video Player" at bounding box center [452, 581] width 29 height 0
click at [231, 208] on mat-icon "more_horiz" at bounding box center [225, 202] width 17 height 17
click at [71, 202] on div at bounding box center [696, 380] width 1393 height 761
click at [68, 204] on mat-icon "play_circle_outline" at bounding box center [68, 202] width 17 height 15
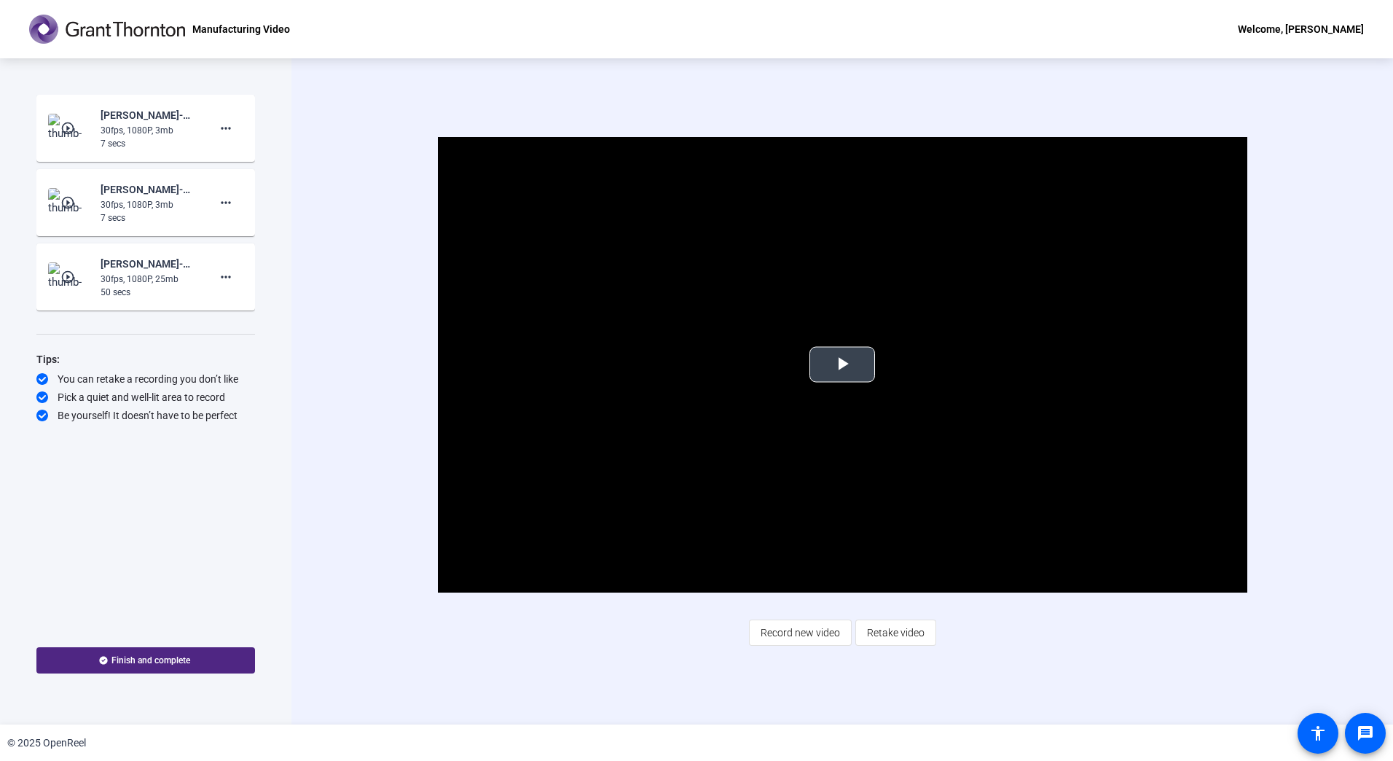
click at [842, 364] on span "Video Player" at bounding box center [842, 364] width 0 height 0
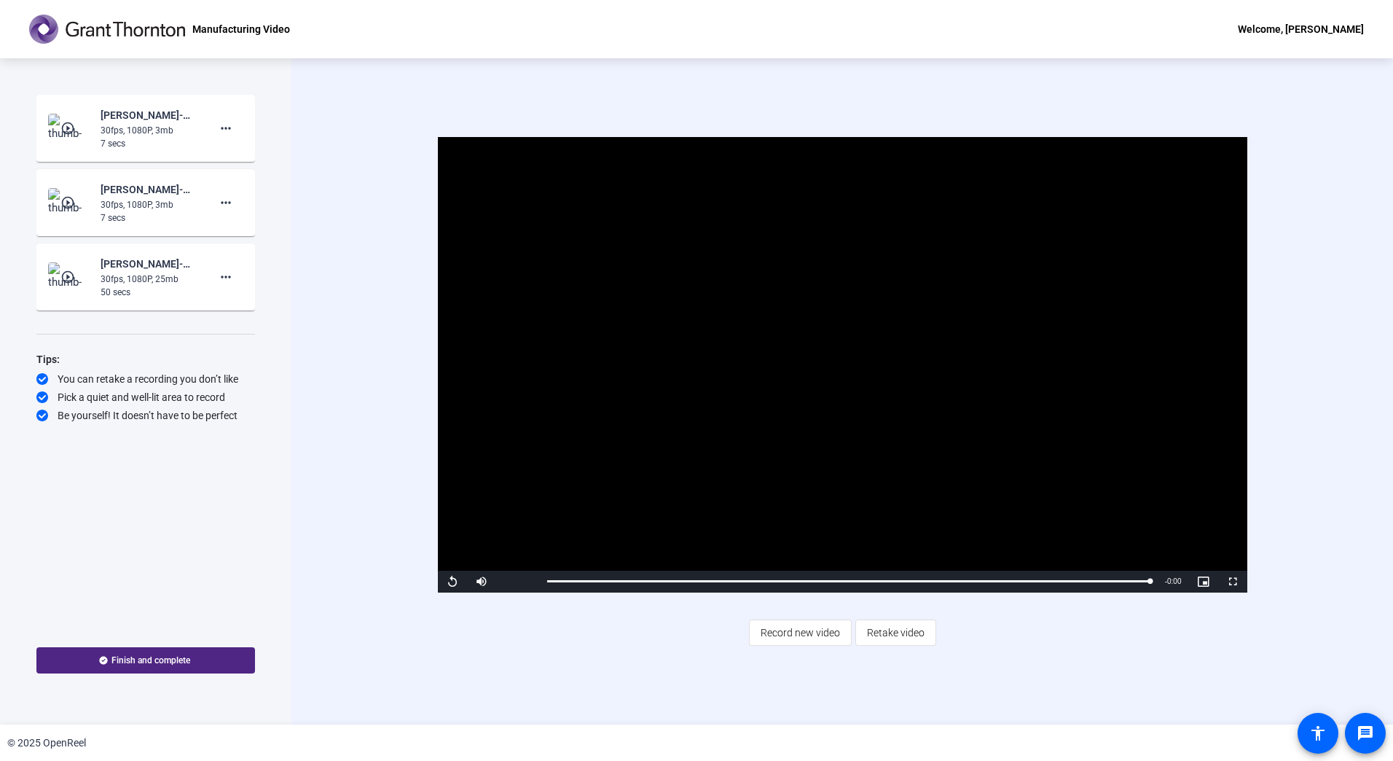
click at [70, 128] on mat-icon "play_circle_outline" at bounding box center [68, 128] width 17 height 15
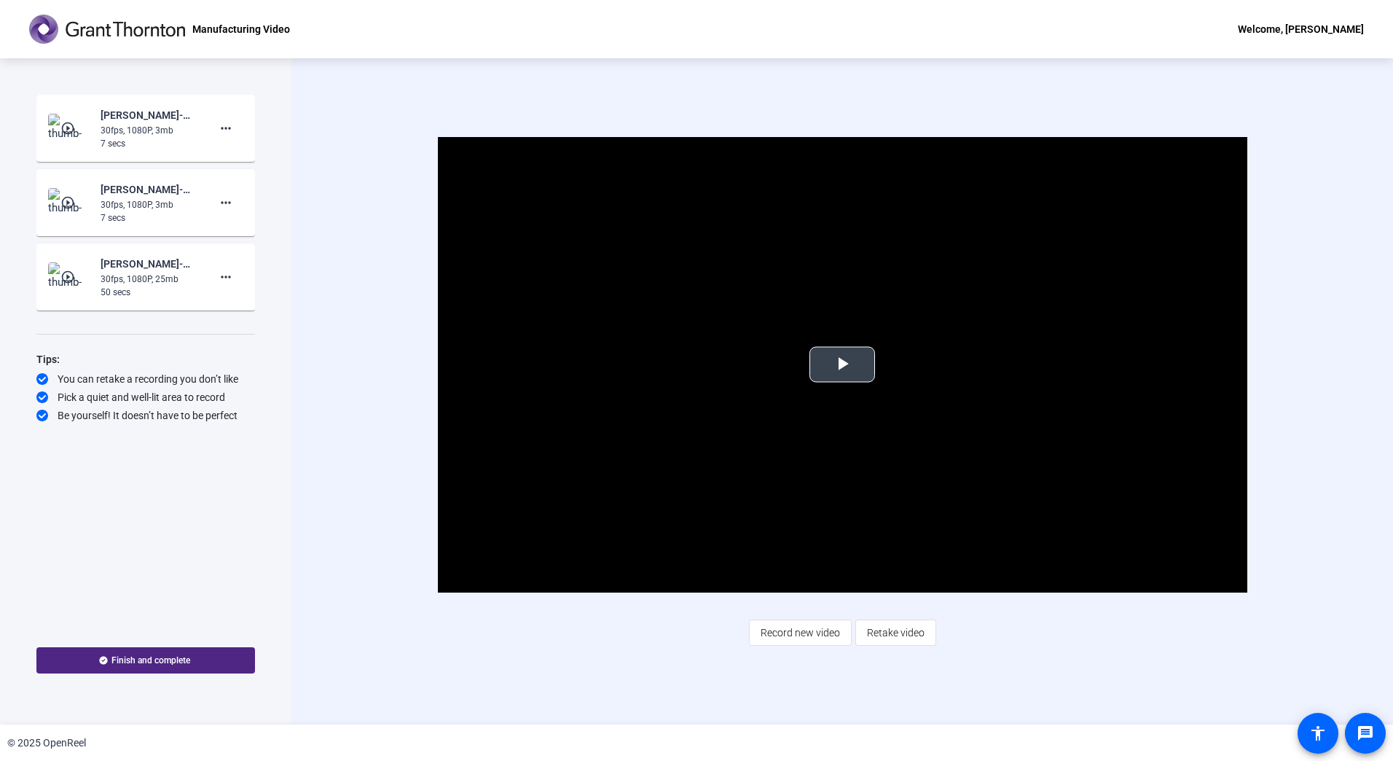
click at [842, 364] on span "Video Player" at bounding box center [842, 364] width 0 height 0
click at [136, 212] on div "7 secs" at bounding box center [150, 217] width 98 height 13
click at [63, 207] on mat-icon "play_circle_outline" at bounding box center [68, 202] width 17 height 15
click at [63, 205] on mat-icon "play_circle_outline" at bounding box center [68, 202] width 17 height 15
click at [842, 364] on span "Video Player" at bounding box center [842, 364] width 0 height 0
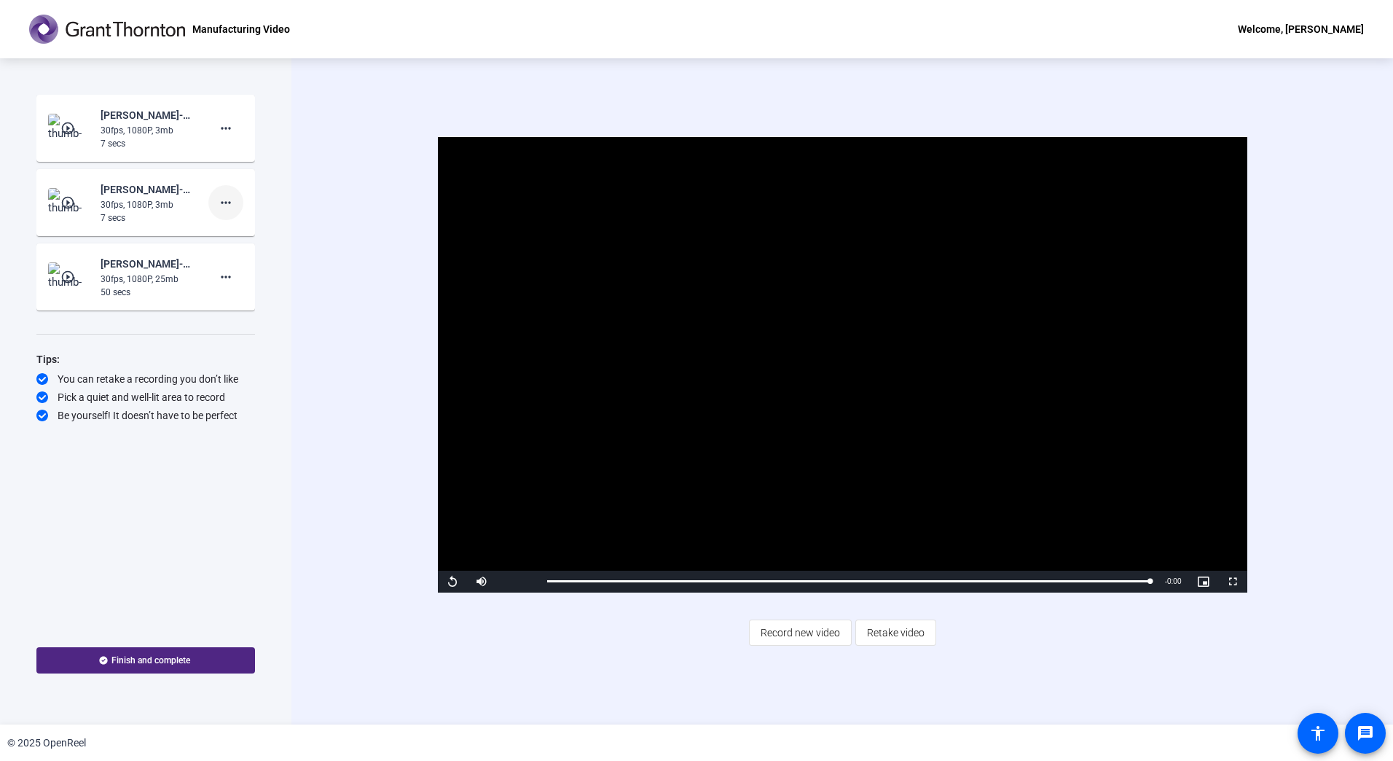
click at [227, 203] on mat-icon "more_horiz" at bounding box center [225, 202] width 17 height 17
click at [241, 232] on span "Delete clip" at bounding box center [249, 232] width 58 height 17
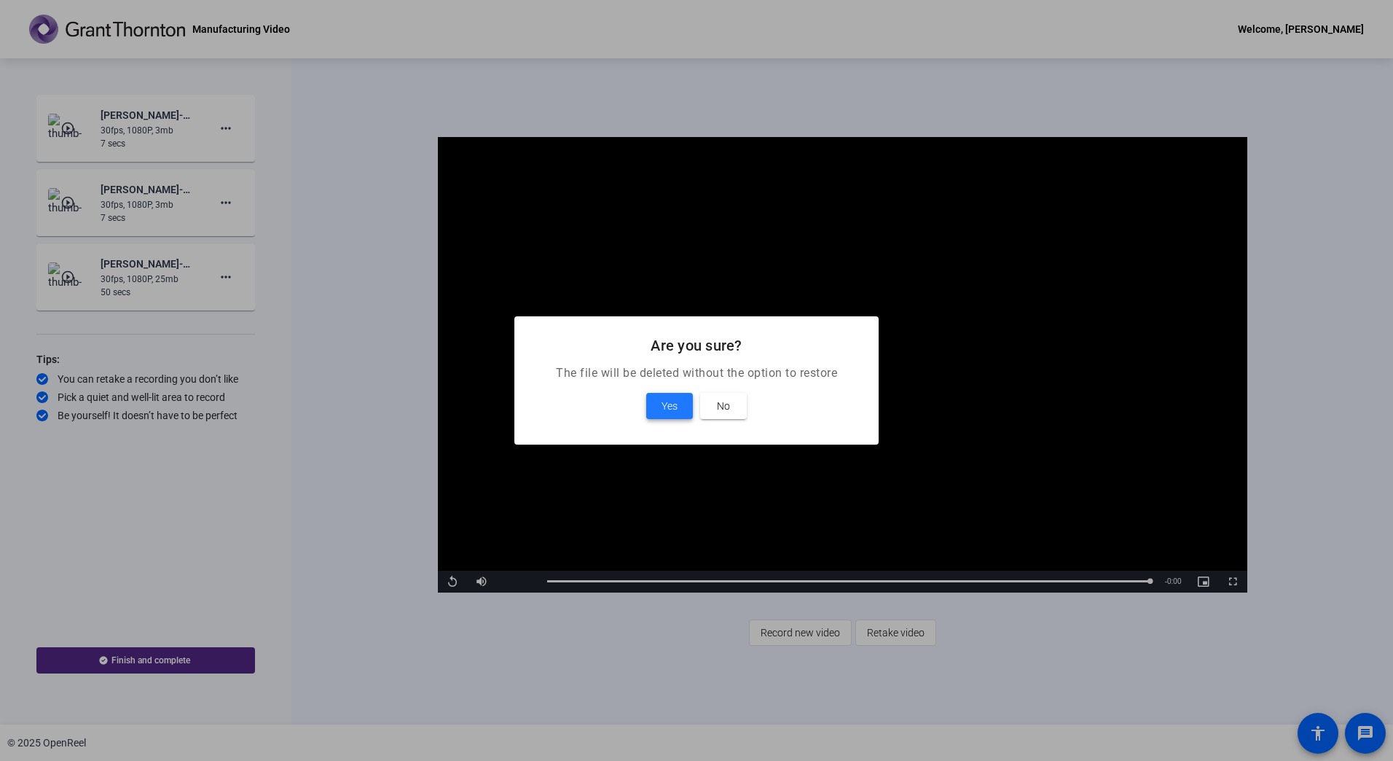
click at [669, 412] on span "Yes" at bounding box center [670, 405] width 16 height 17
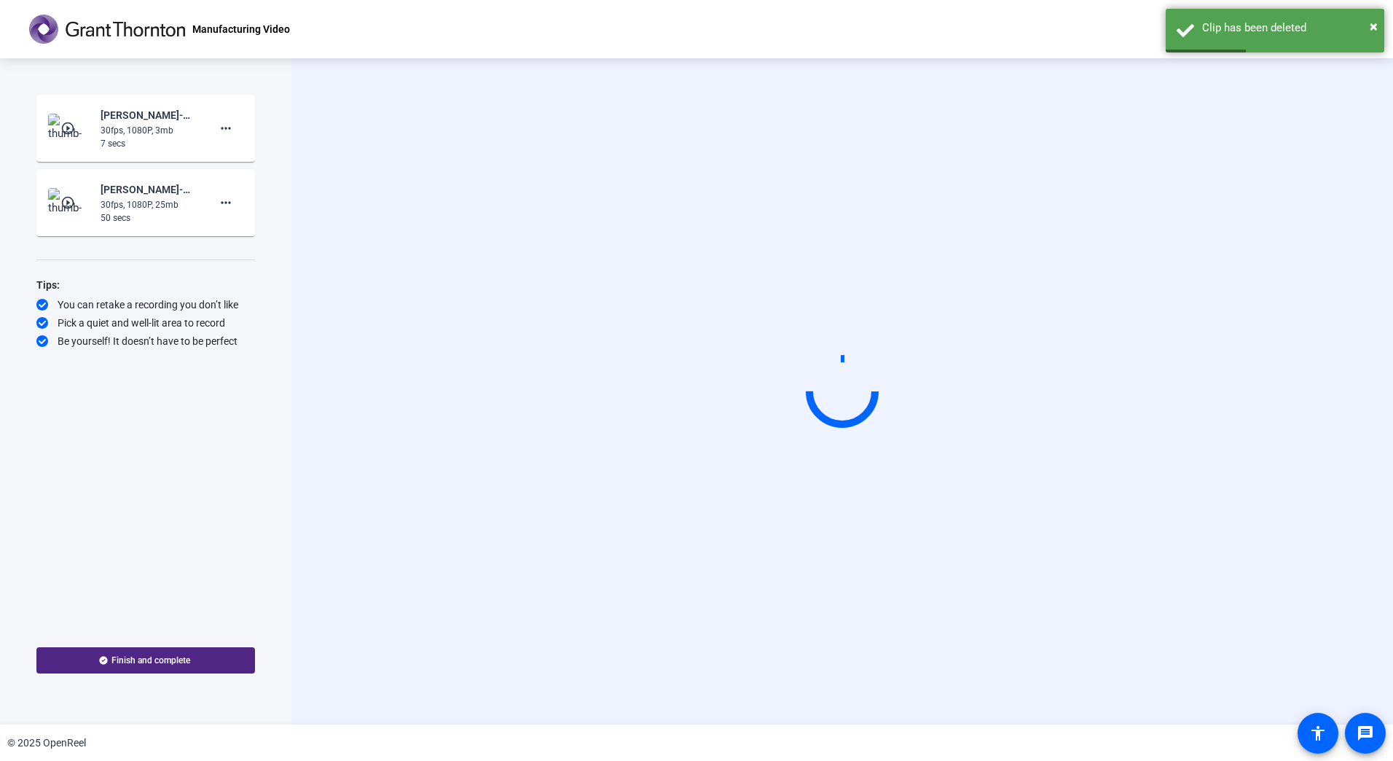
click at [68, 130] on mat-icon "play_circle_outline" at bounding box center [68, 128] width 17 height 15
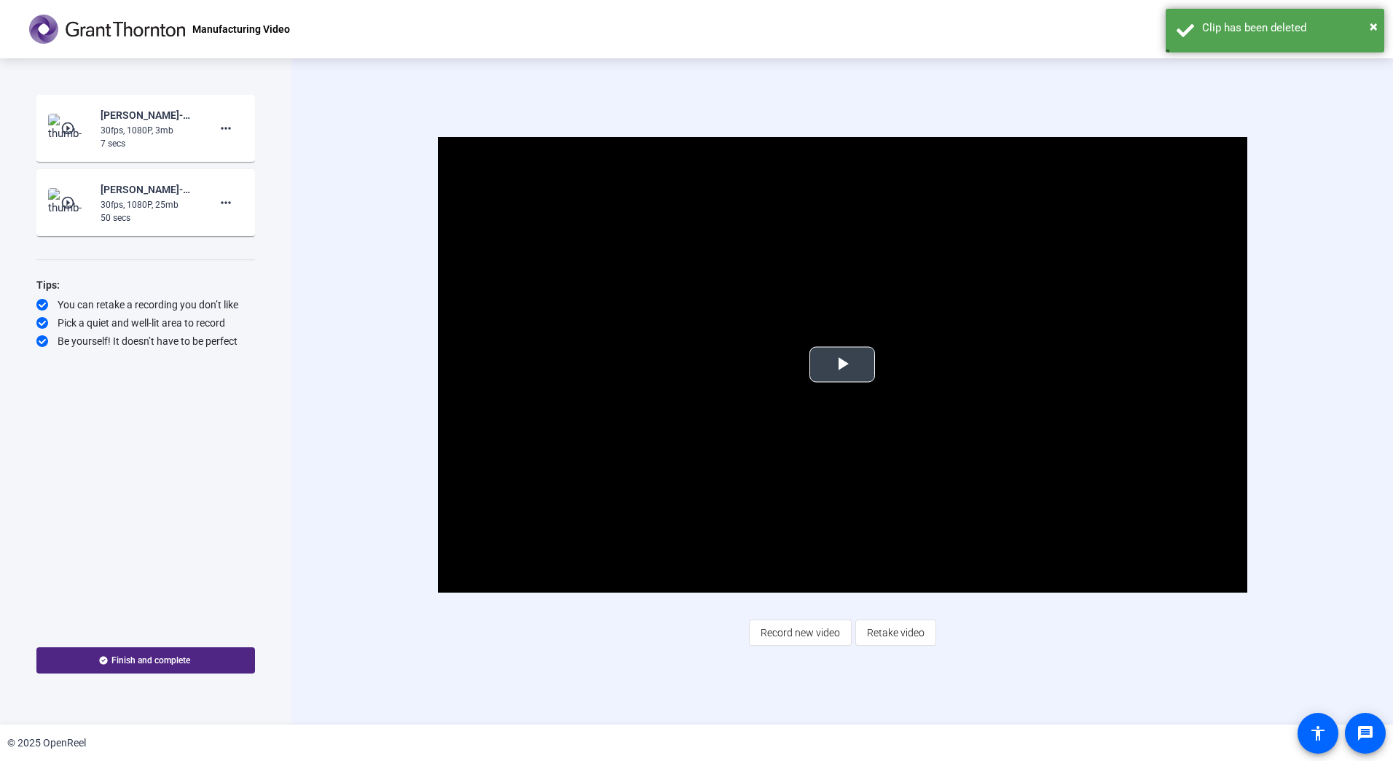
click at [842, 364] on span "Video Player" at bounding box center [842, 364] width 0 height 0
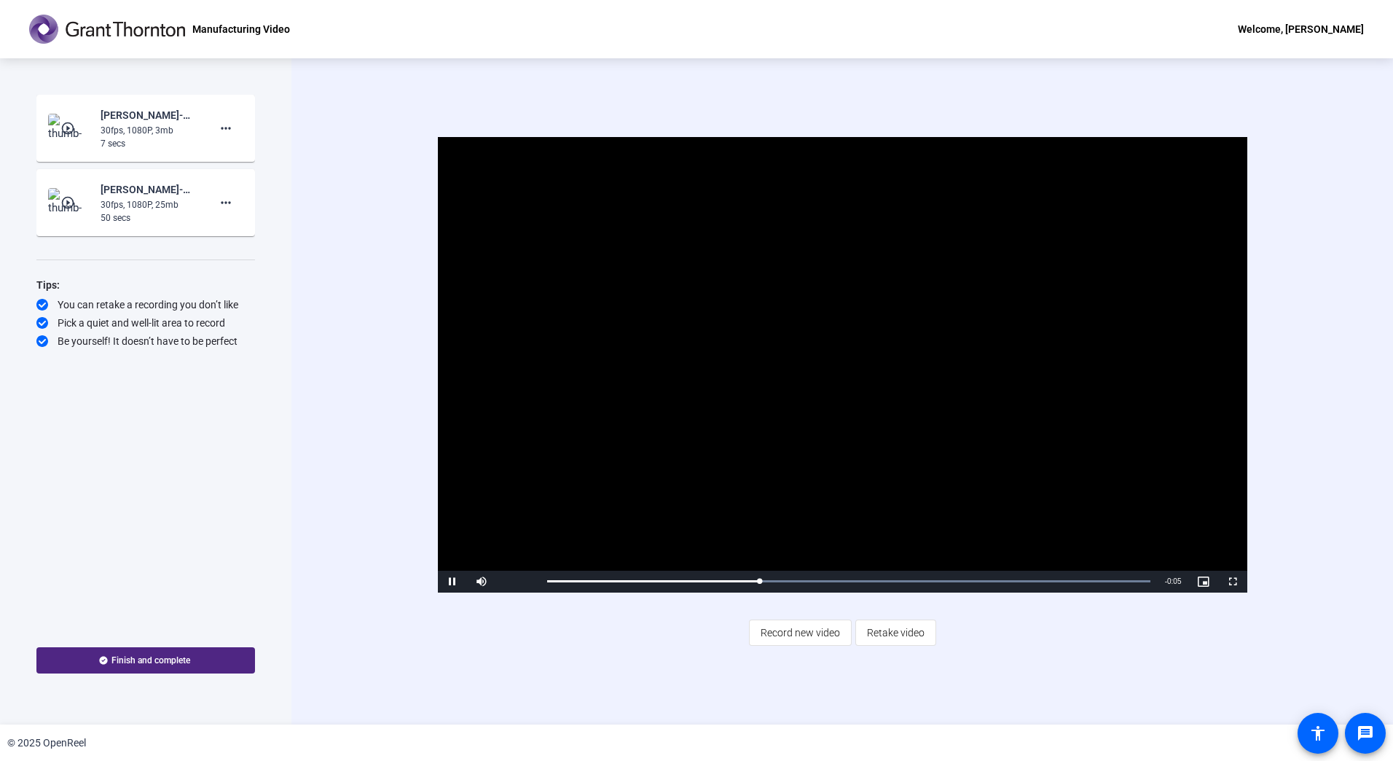
click at [164, 203] on div "30fps, 1080P, 25mb" at bounding box center [150, 204] width 98 height 13
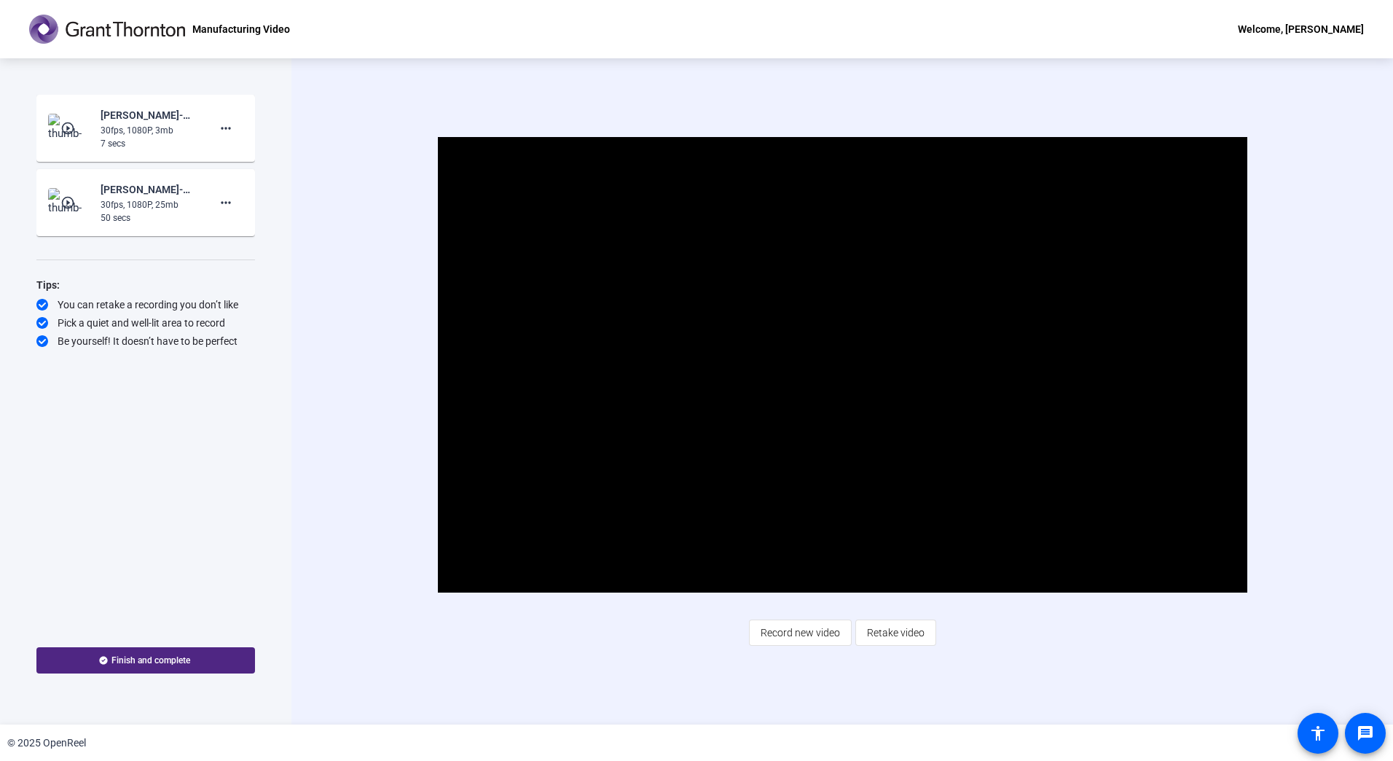
click at [66, 204] on mat-icon "play_circle_outline" at bounding box center [68, 202] width 17 height 15
click at [842, 364] on span "Video Player" at bounding box center [842, 364] width 0 height 0
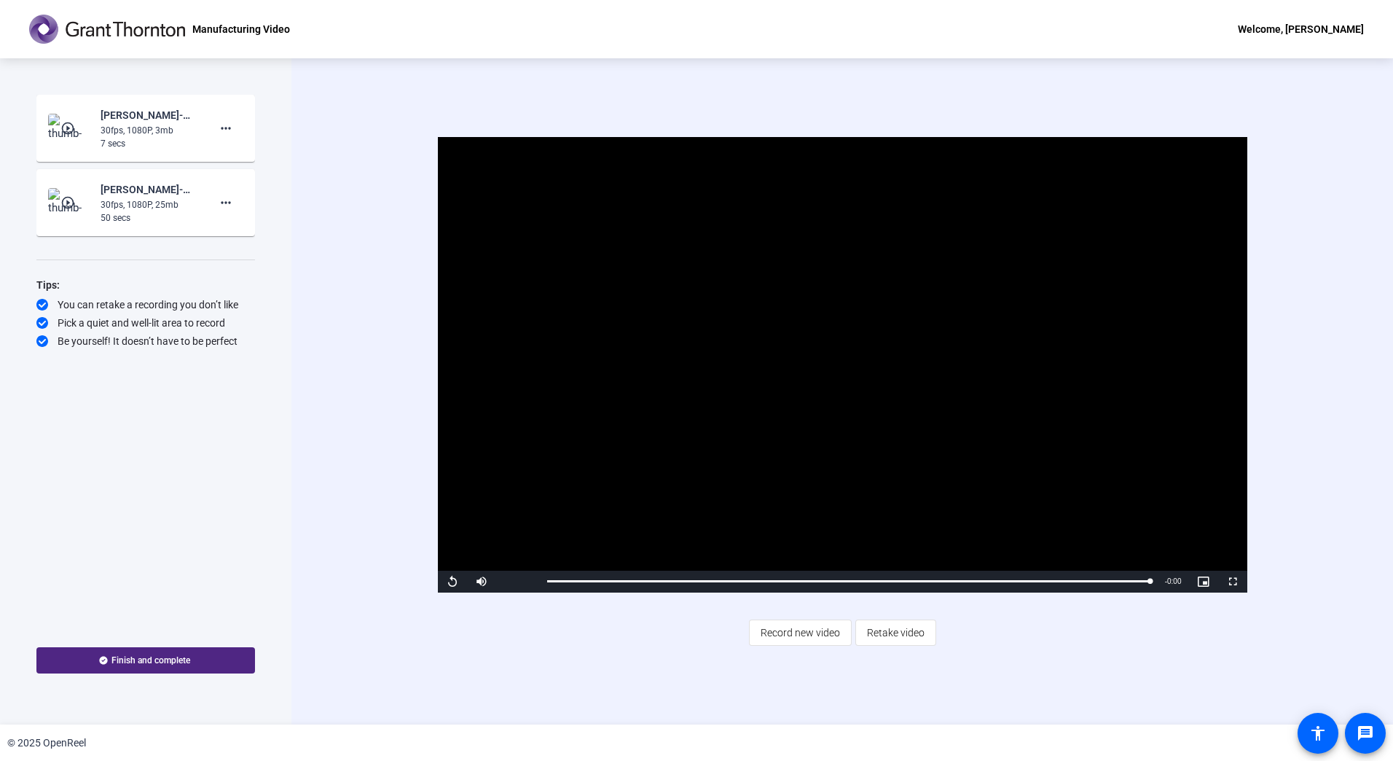
click at [716, 648] on div "Video Player is loading. Play Video Replay Mute Current Time 0:49 / Duration 0:…" at bounding box center [842, 391] width 1102 height 666
click at [213, 536] on div "Start Recording play_circle_outline [PERSON_NAME]-Manufacturing Day Content-Man…" at bounding box center [145, 357] width 219 height 525
click at [788, 640] on span "Record new video" at bounding box center [800, 633] width 79 height 28
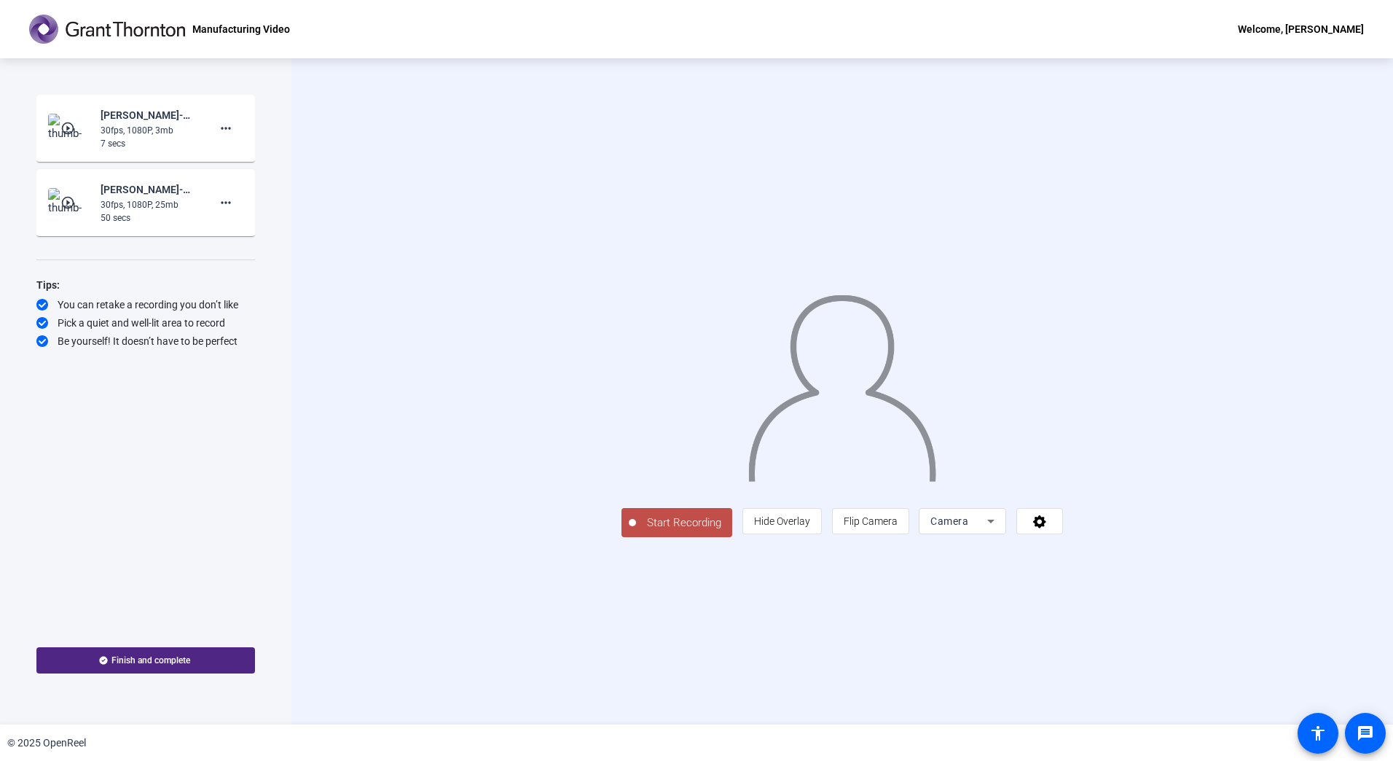
click at [636, 531] on span "Start Recording" at bounding box center [684, 522] width 96 height 17
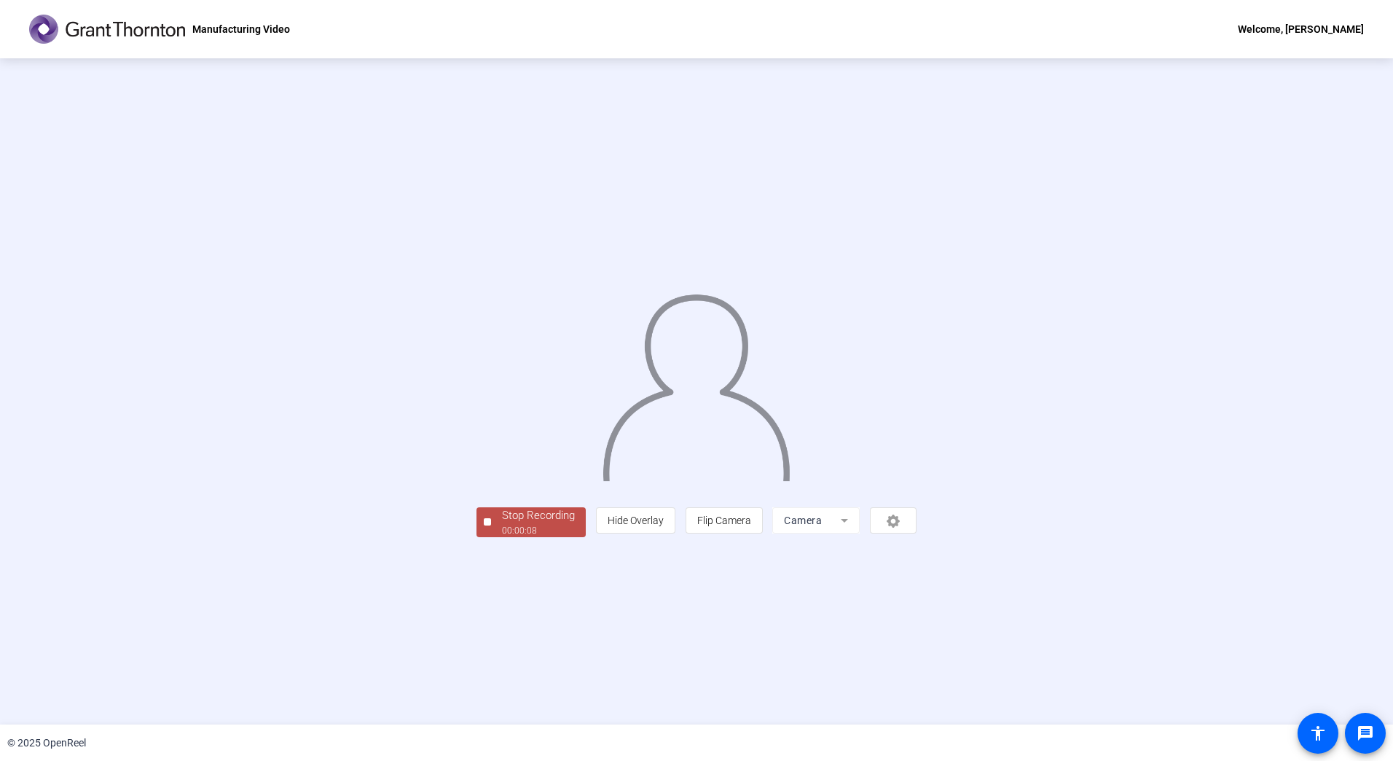
click at [502, 537] on div "00:00:08" at bounding box center [538, 530] width 73 height 13
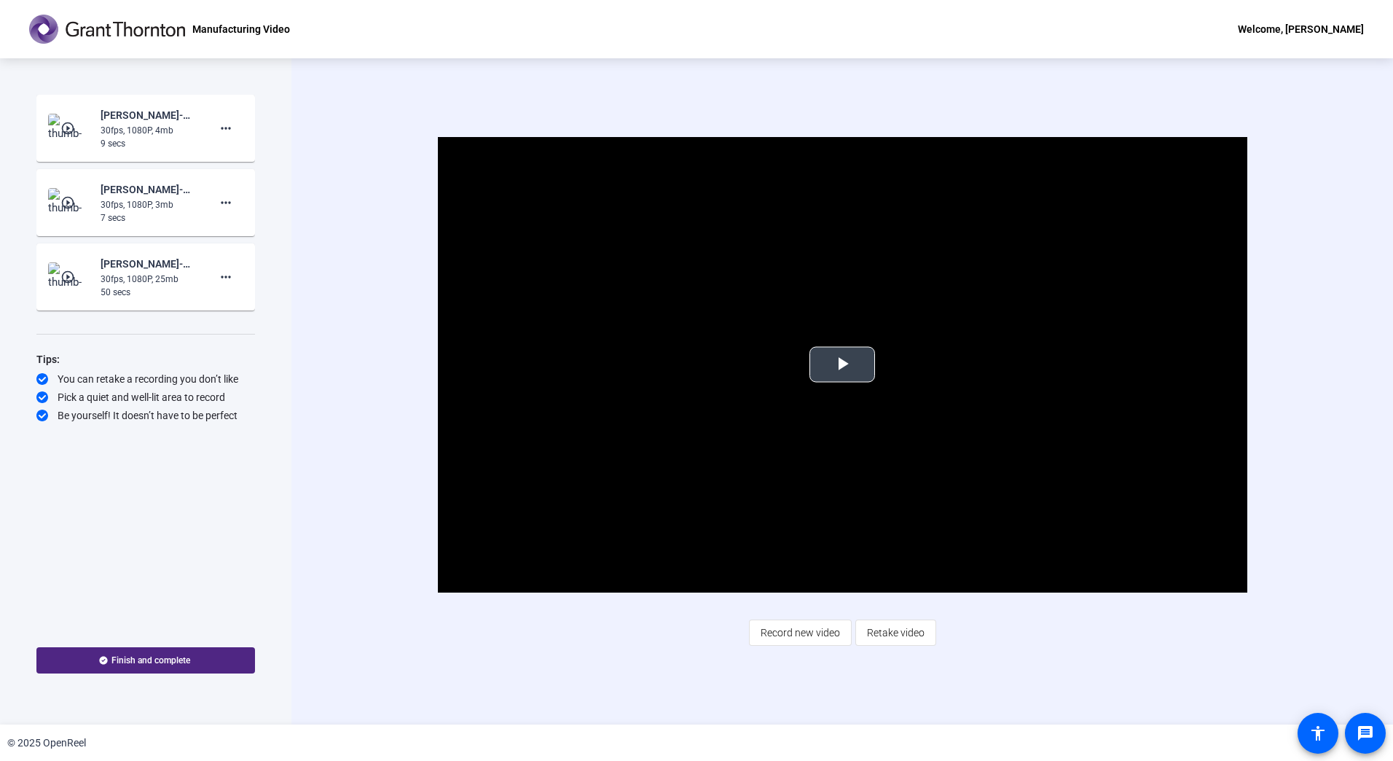
click at [842, 364] on span "Video Player" at bounding box center [842, 364] width 0 height 0
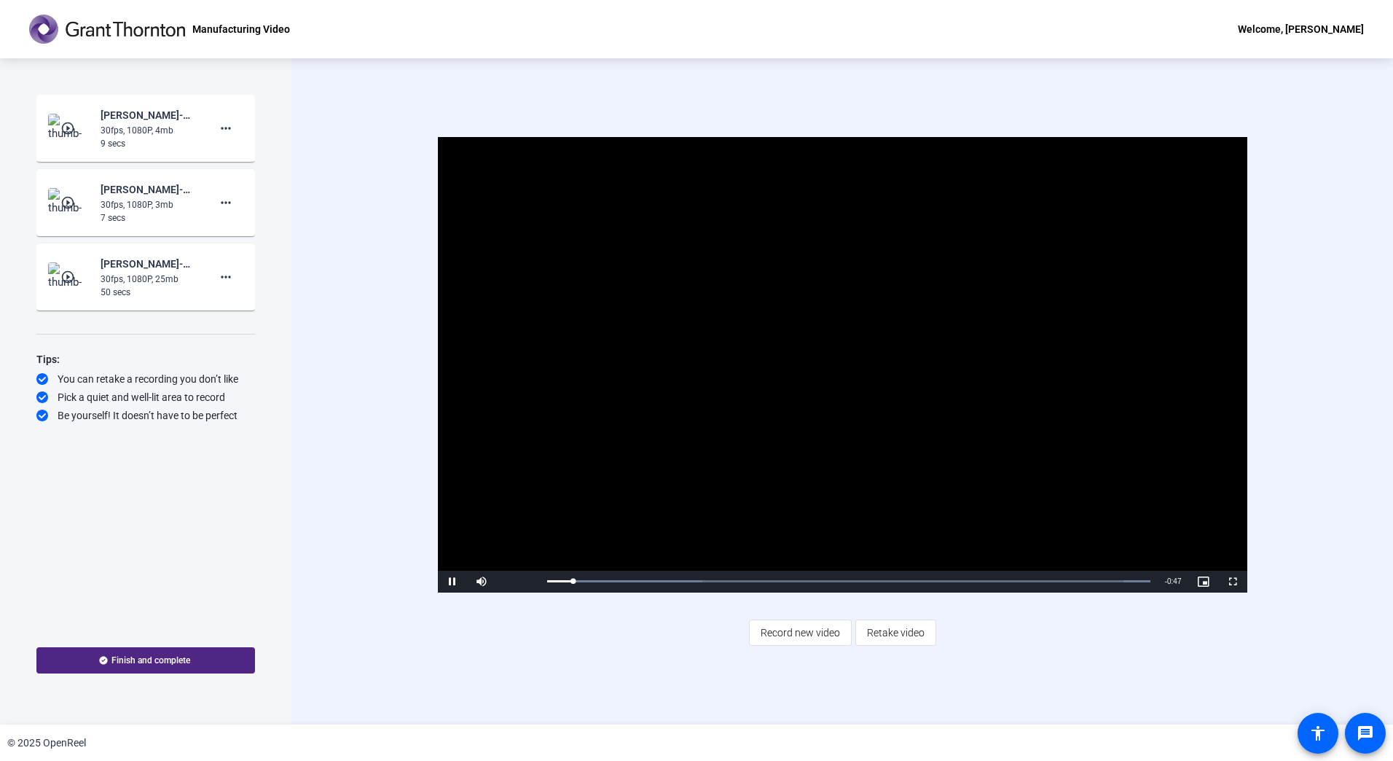
click at [128, 141] on div "9 secs" at bounding box center [150, 143] width 98 height 13
click at [68, 130] on mat-icon "play_circle_outline" at bounding box center [68, 128] width 17 height 15
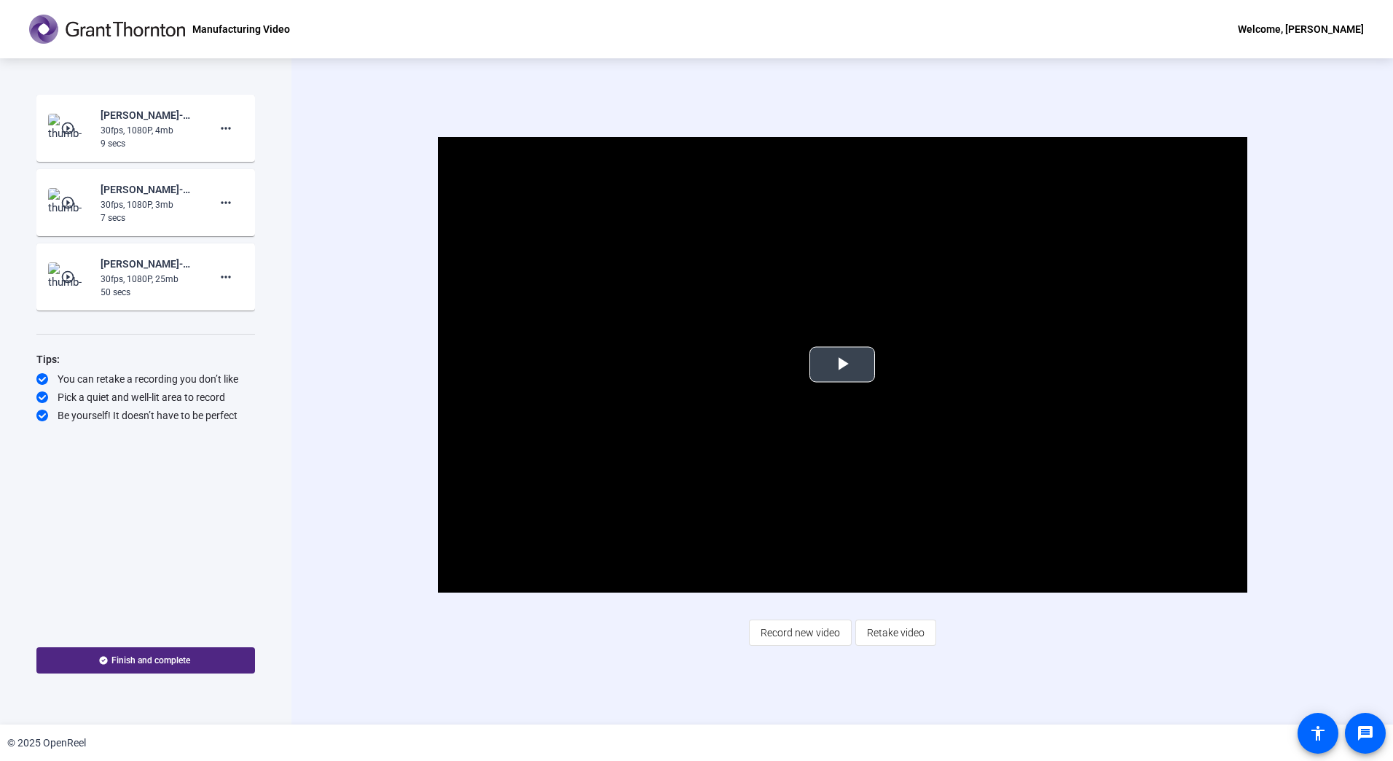
click at [842, 364] on span "Video Player" at bounding box center [842, 364] width 0 height 0
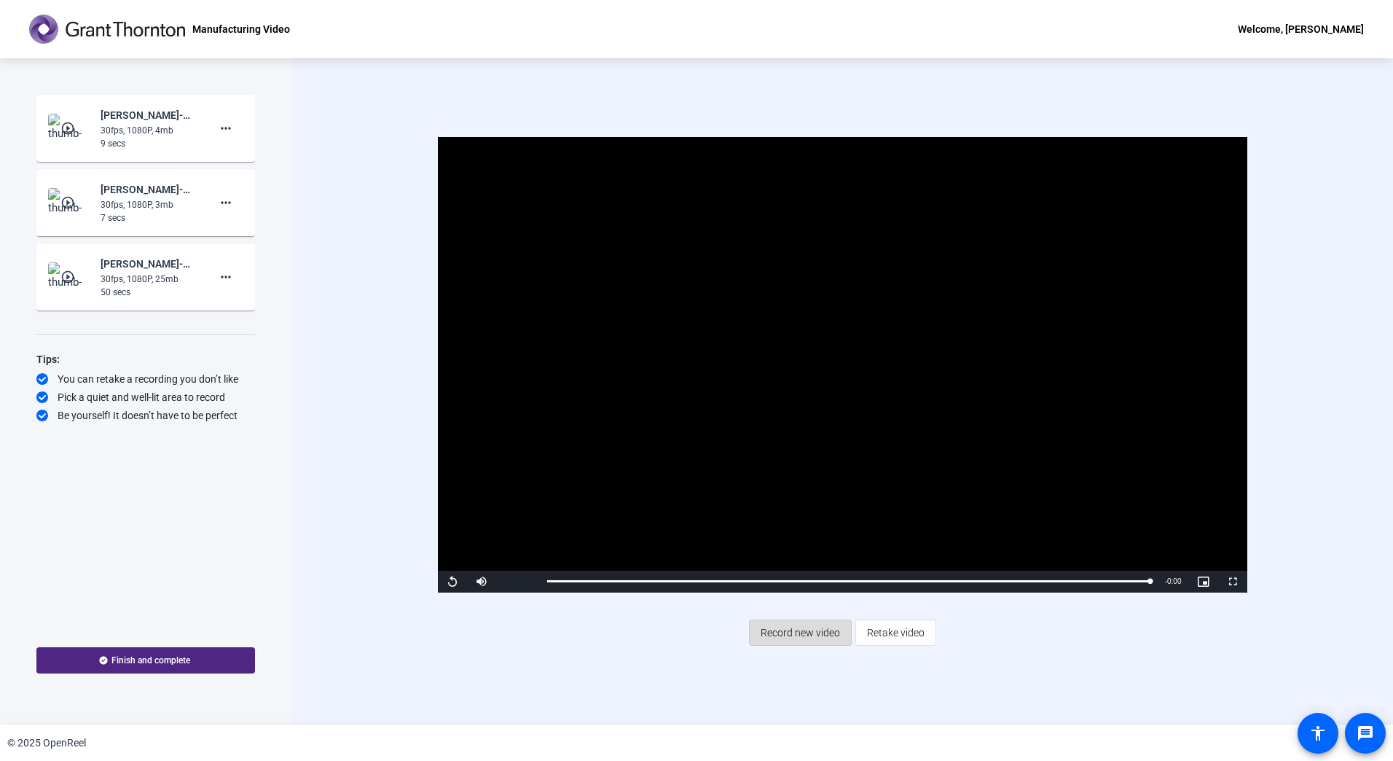
click at [796, 634] on span "Record new video" at bounding box center [800, 633] width 79 height 28
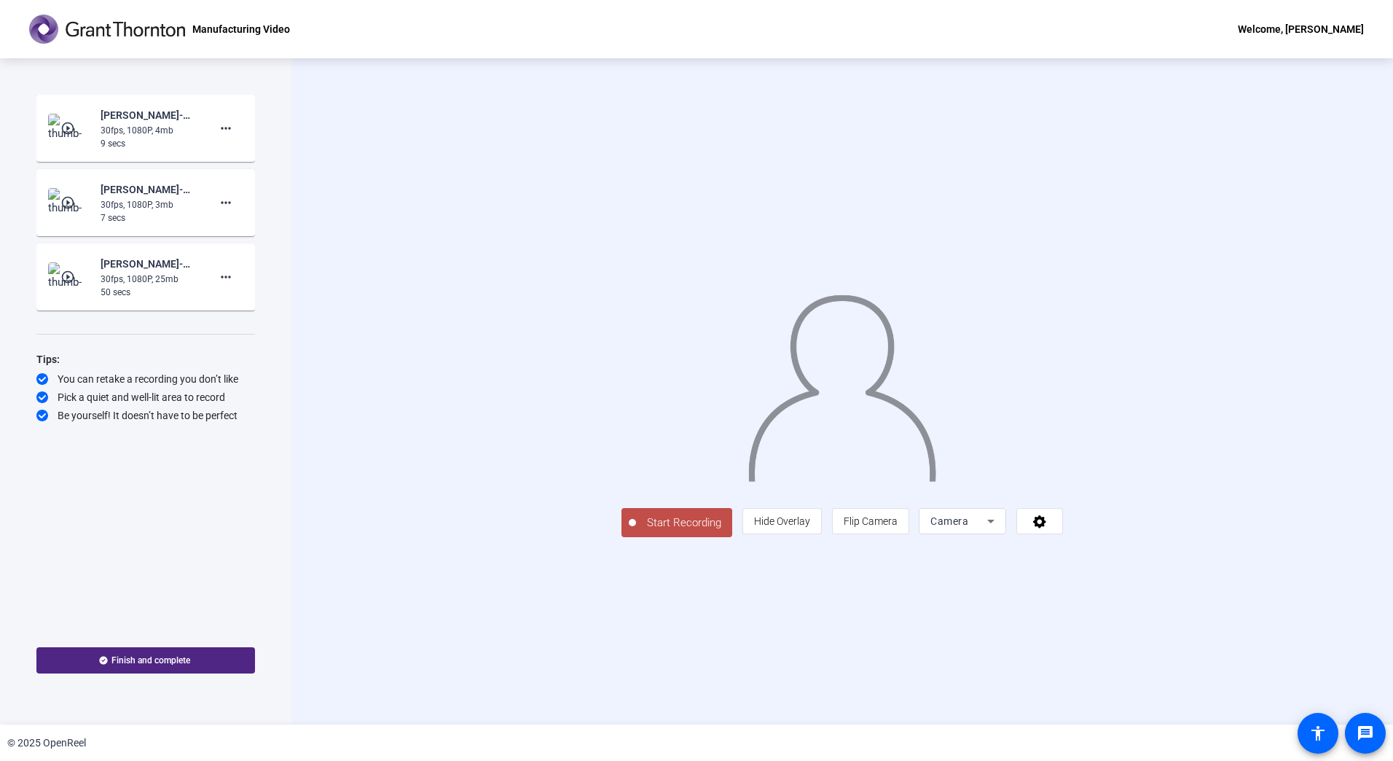
click at [636, 531] on span "Start Recording" at bounding box center [684, 522] width 96 height 17
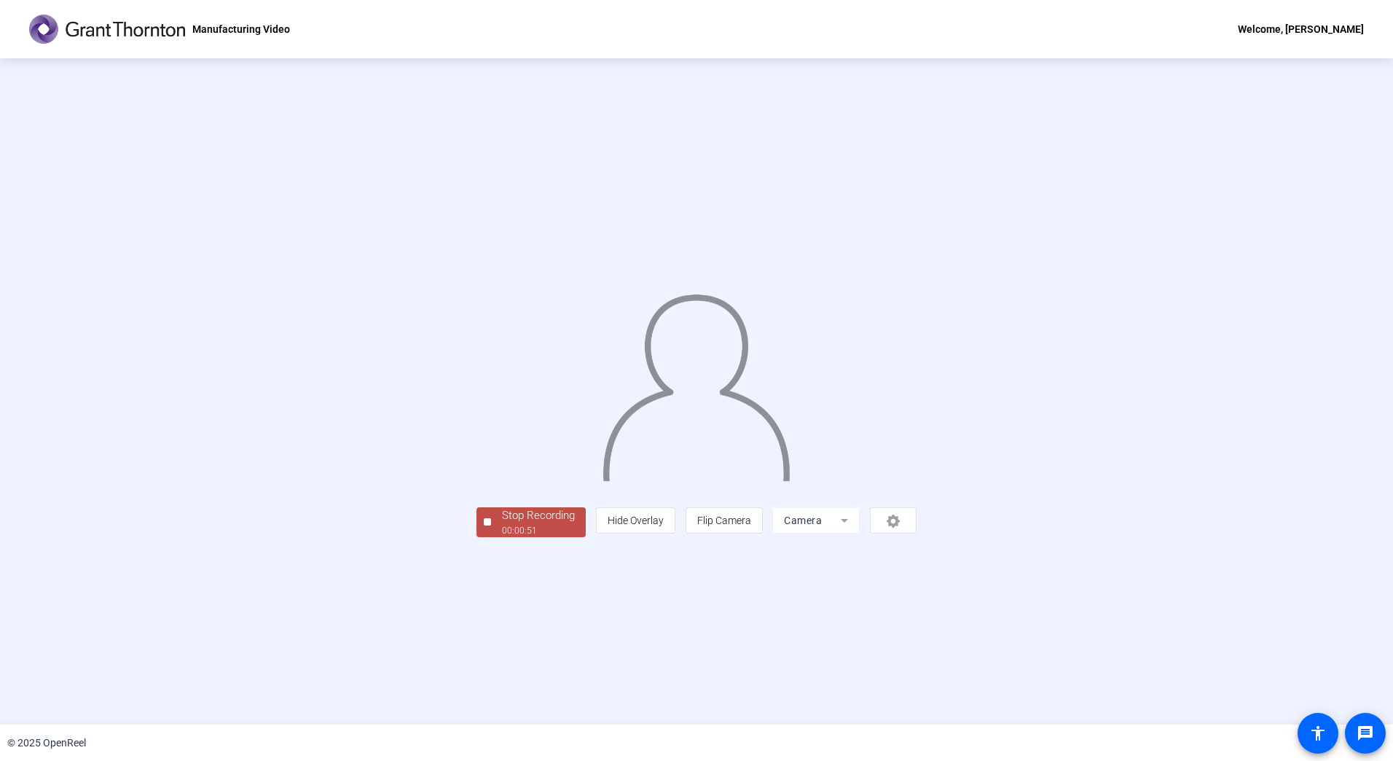
click at [502, 537] on div "00:00:51" at bounding box center [538, 530] width 73 height 13
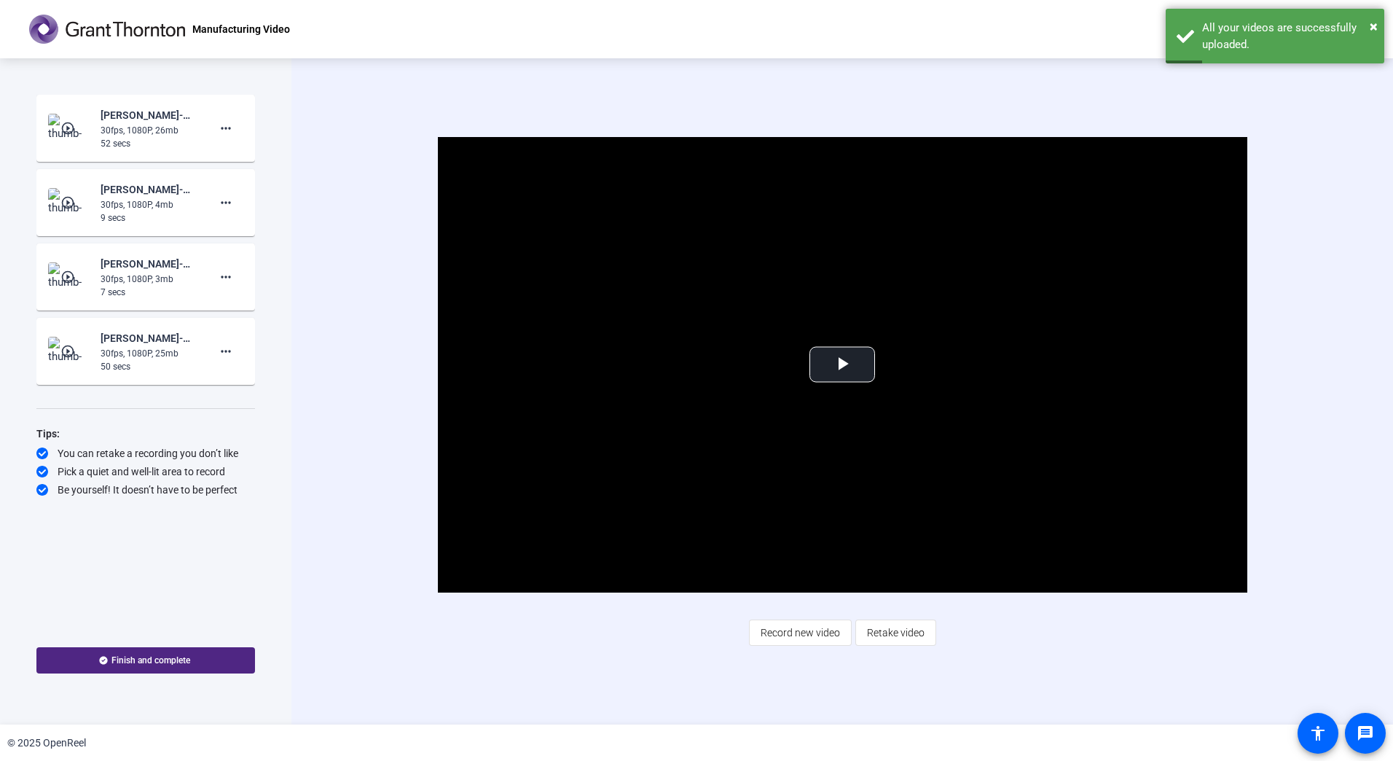
click at [73, 350] on mat-icon "play_circle_outline" at bounding box center [68, 351] width 17 height 15
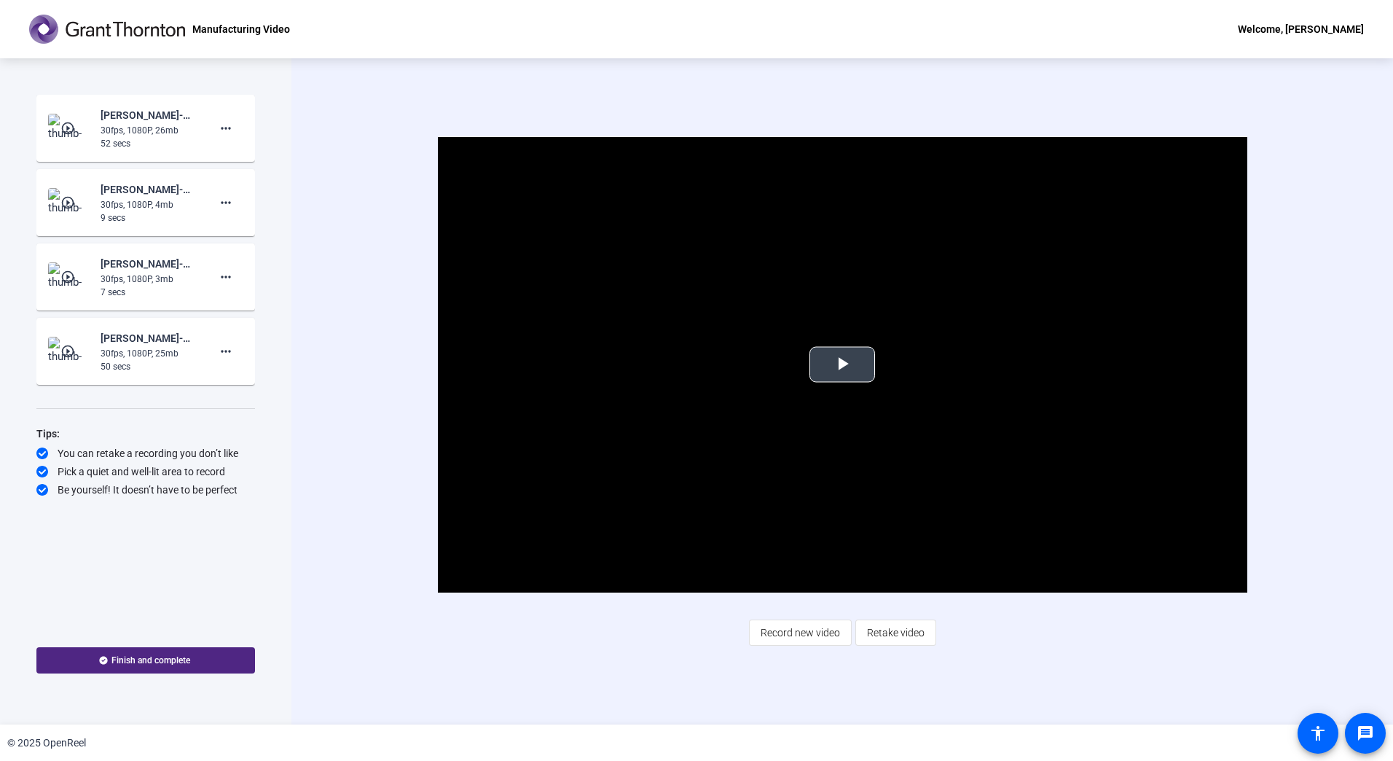
click at [842, 364] on span "Video Player" at bounding box center [842, 364] width 0 height 0
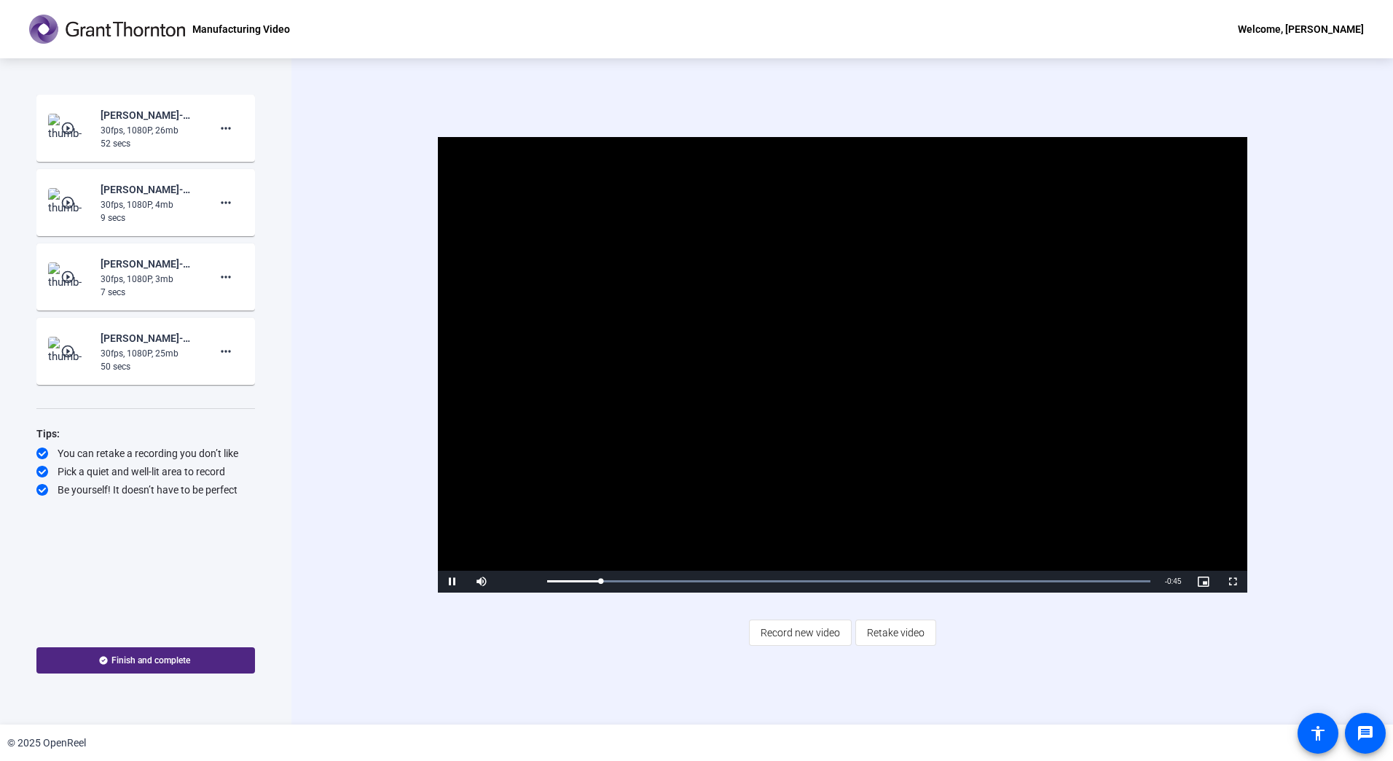
click at [64, 128] on mat-icon "play_circle_outline" at bounding box center [68, 128] width 17 height 15
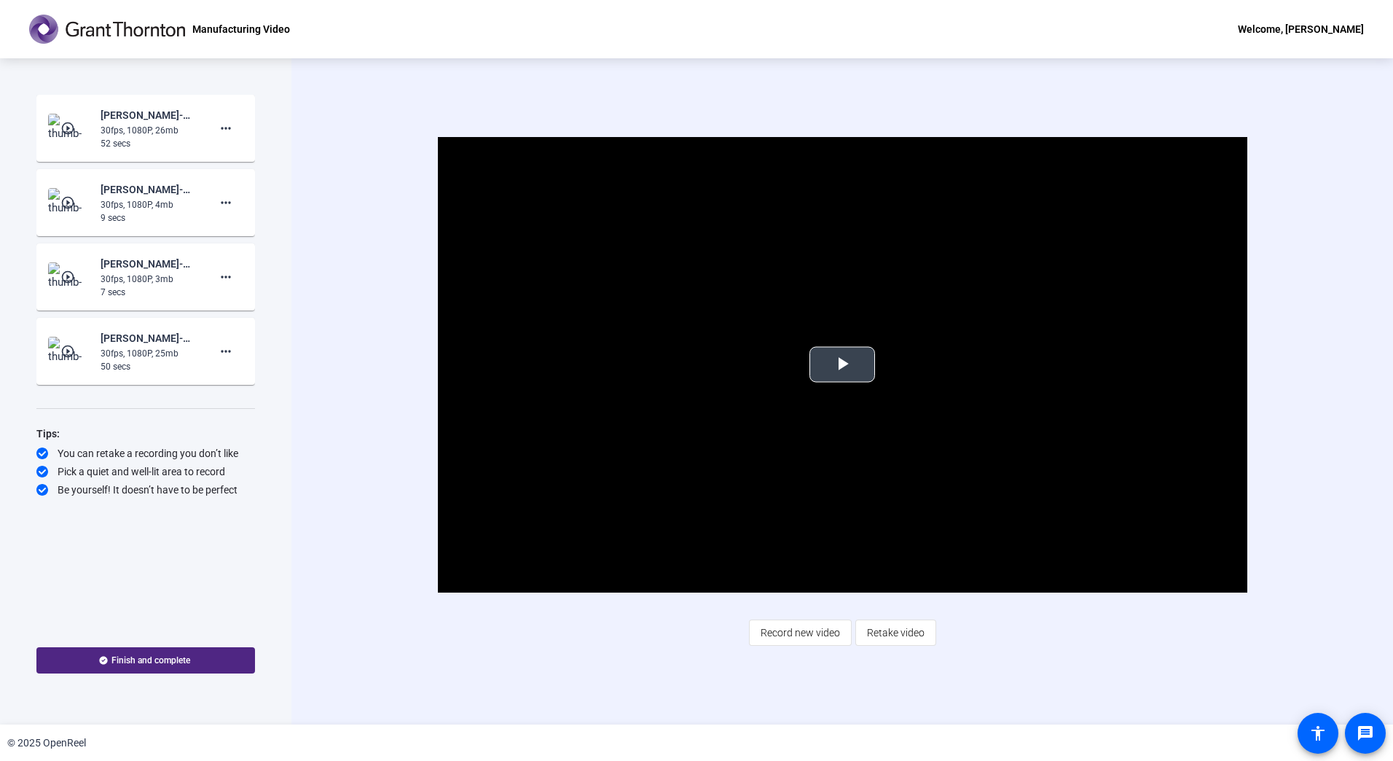
click at [842, 364] on span "Video Player" at bounding box center [842, 364] width 0 height 0
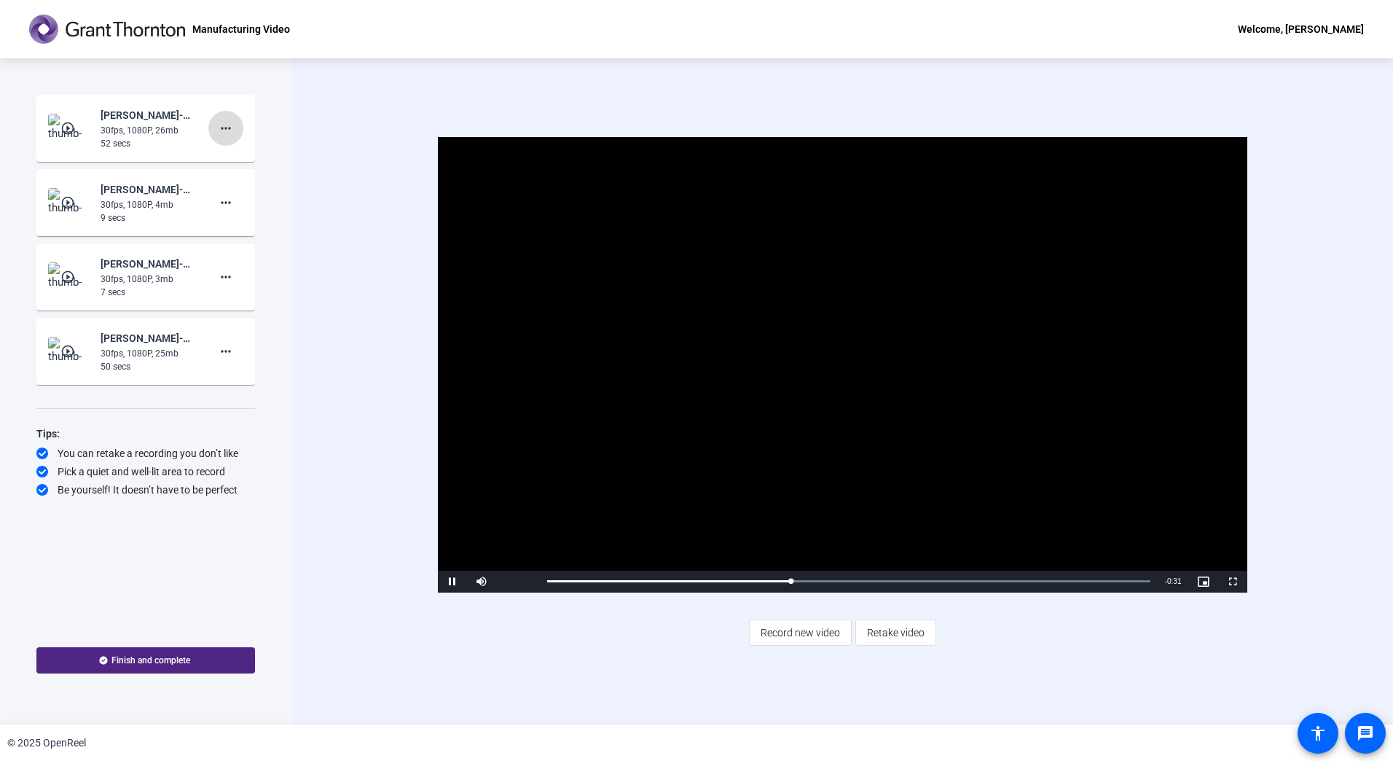
click at [232, 132] on mat-icon "more_horiz" at bounding box center [225, 128] width 17 height 17
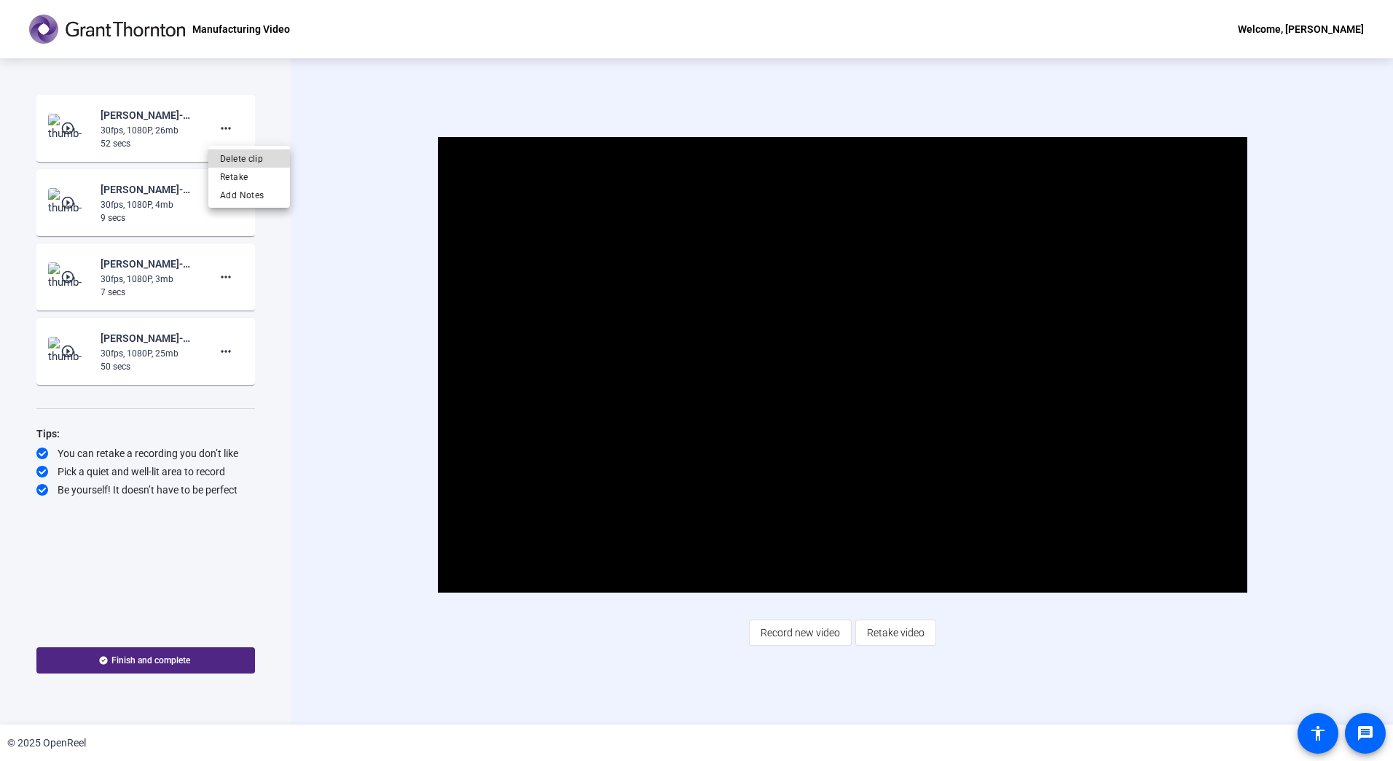
click at [246, 156] on span "Delete clip" at bounding box center [249, 158] width 58 height 17
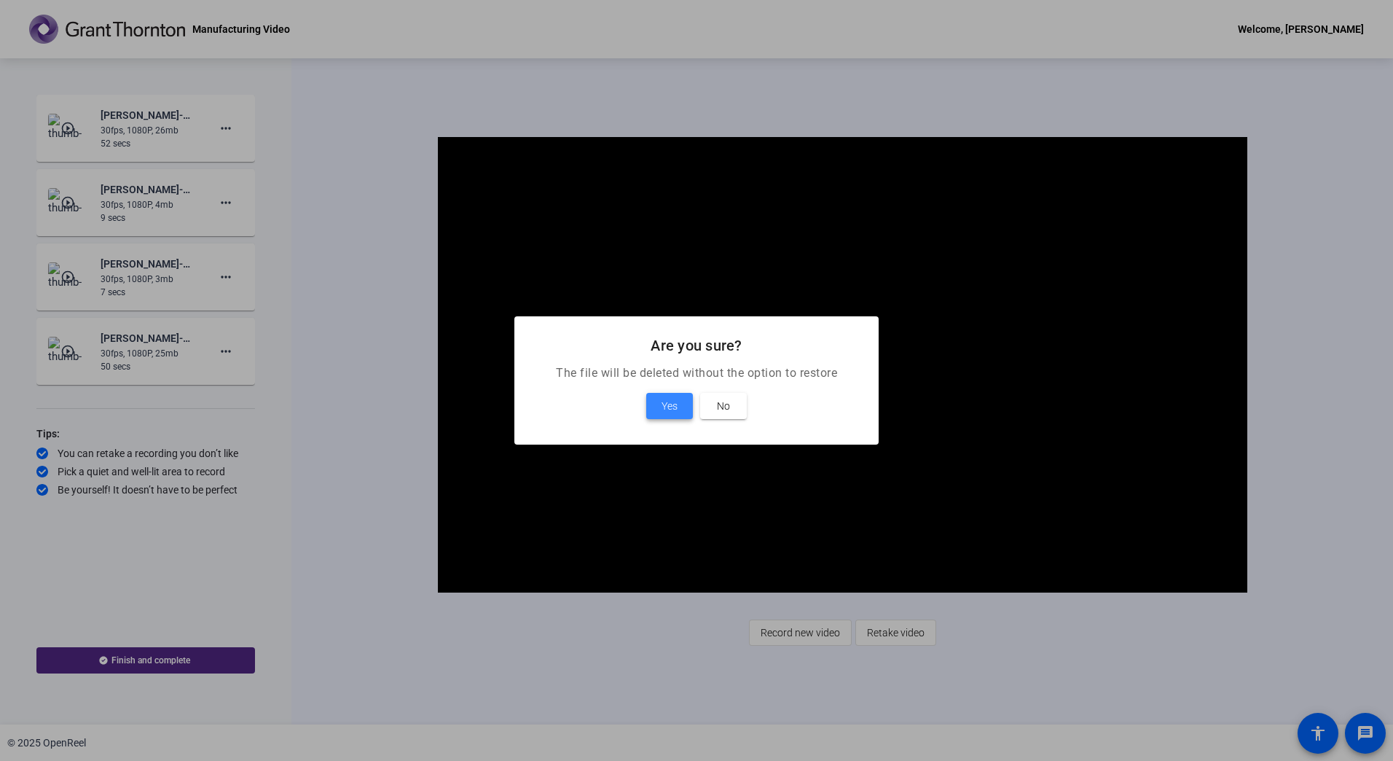
click at [678, 411] on span "Yes" at bounding box center [670, 405] width 16 height 17
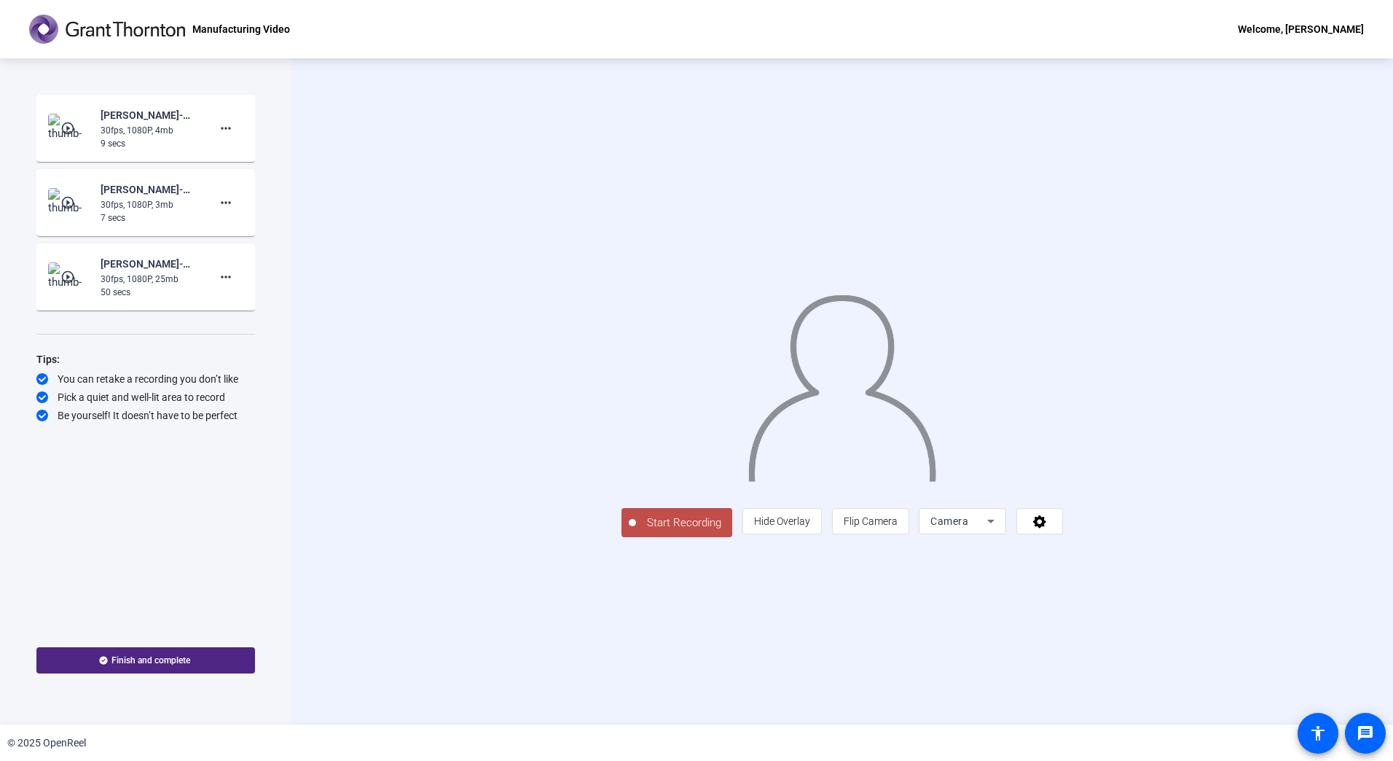
click at [636, 531] on span "Start Recording" at bounding box center [684, 522] width 96 height 17
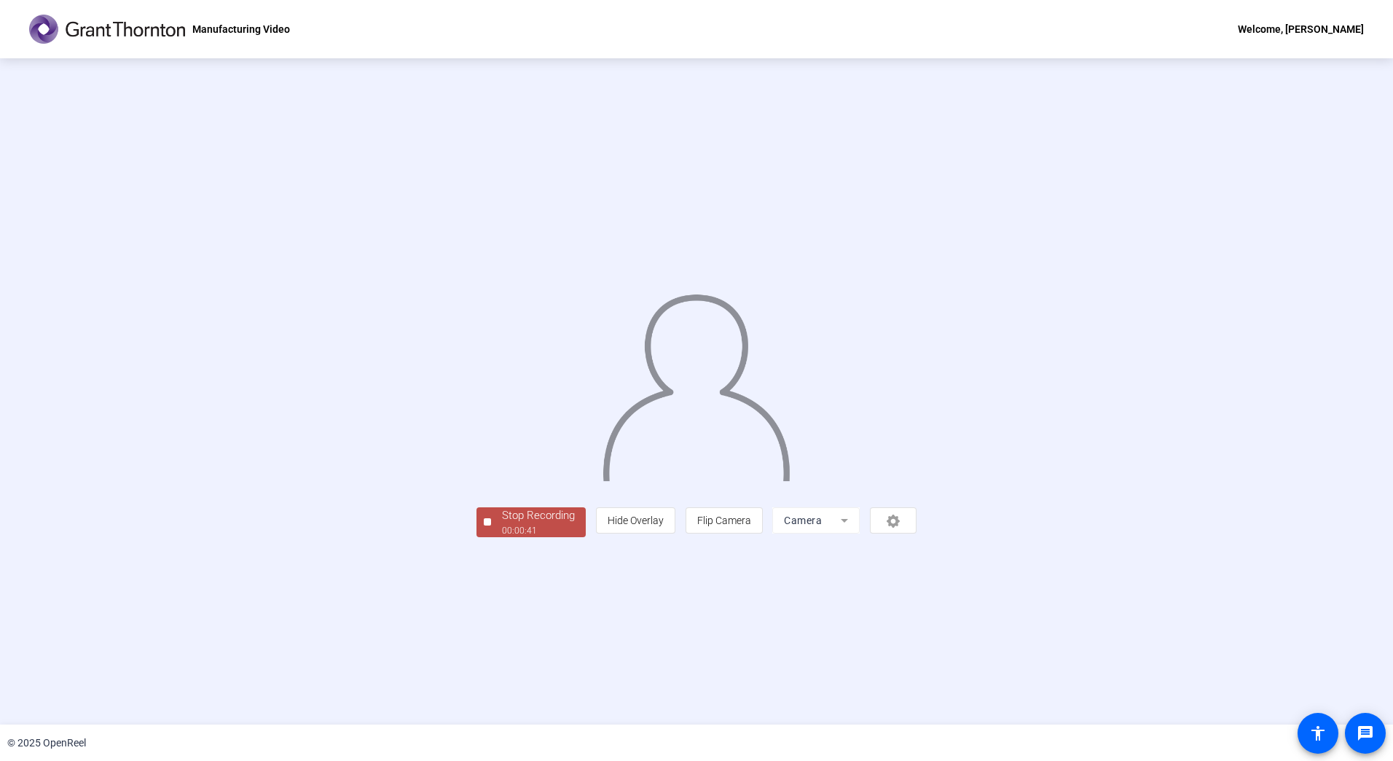
click at [502, 524] on div "Stop Recording" at bounding box center [538, 515] width 73 height 17
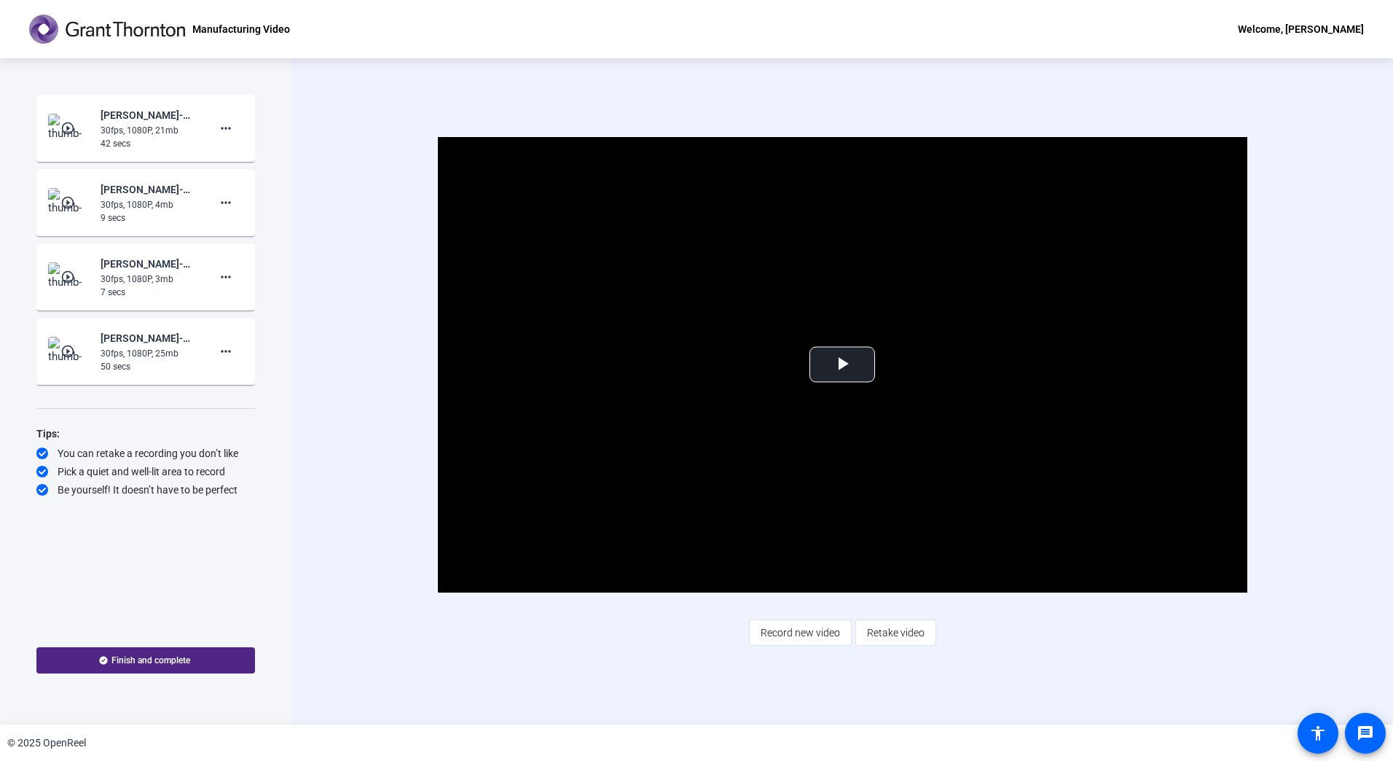
click at [72, 128] on mat-icon "play_circle_outline" at bounding box center [68, 128] width 17 height 15
click at [842, 364] on span "Video Player" at bounding box center [842, 364] width 0 height 0
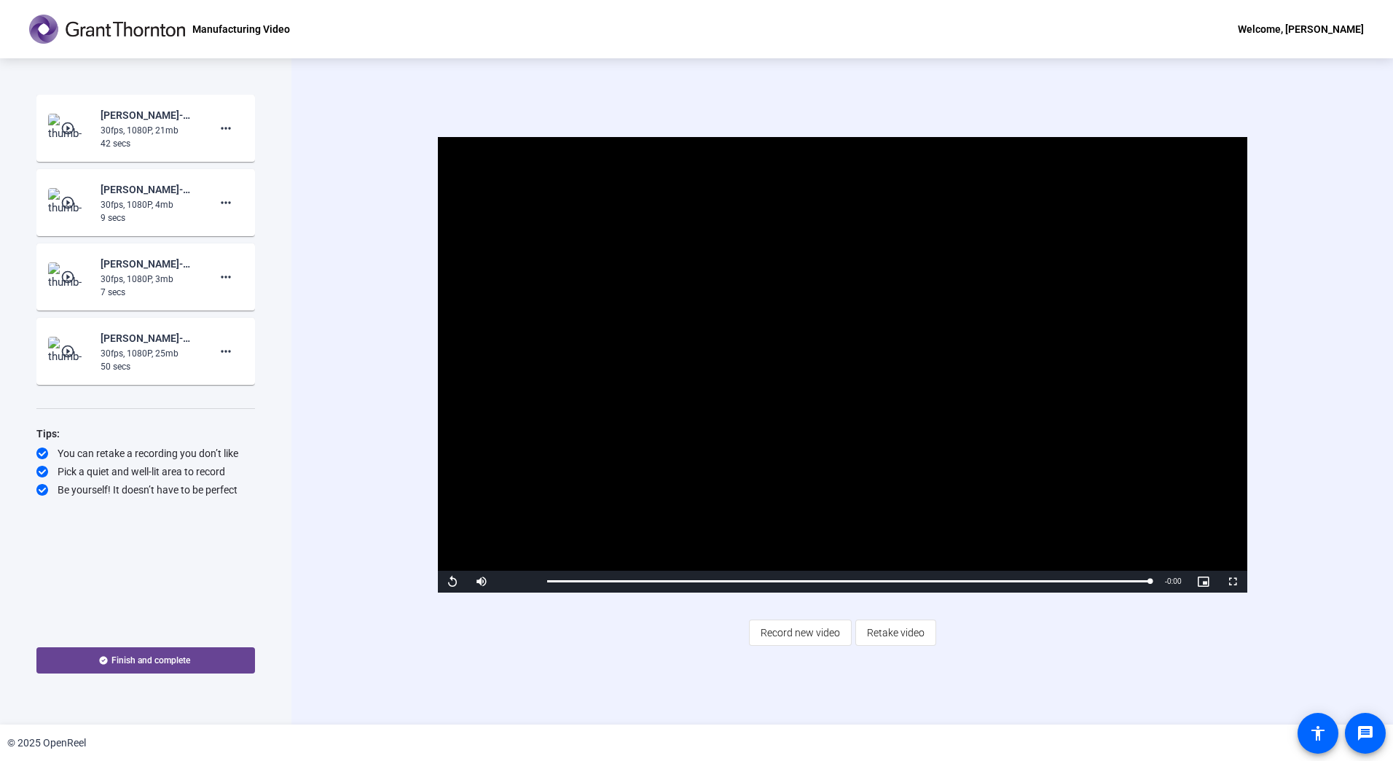
click at [145, 661] on span "Finish and complete" at bounding box center [150, 660] width 79 height 12
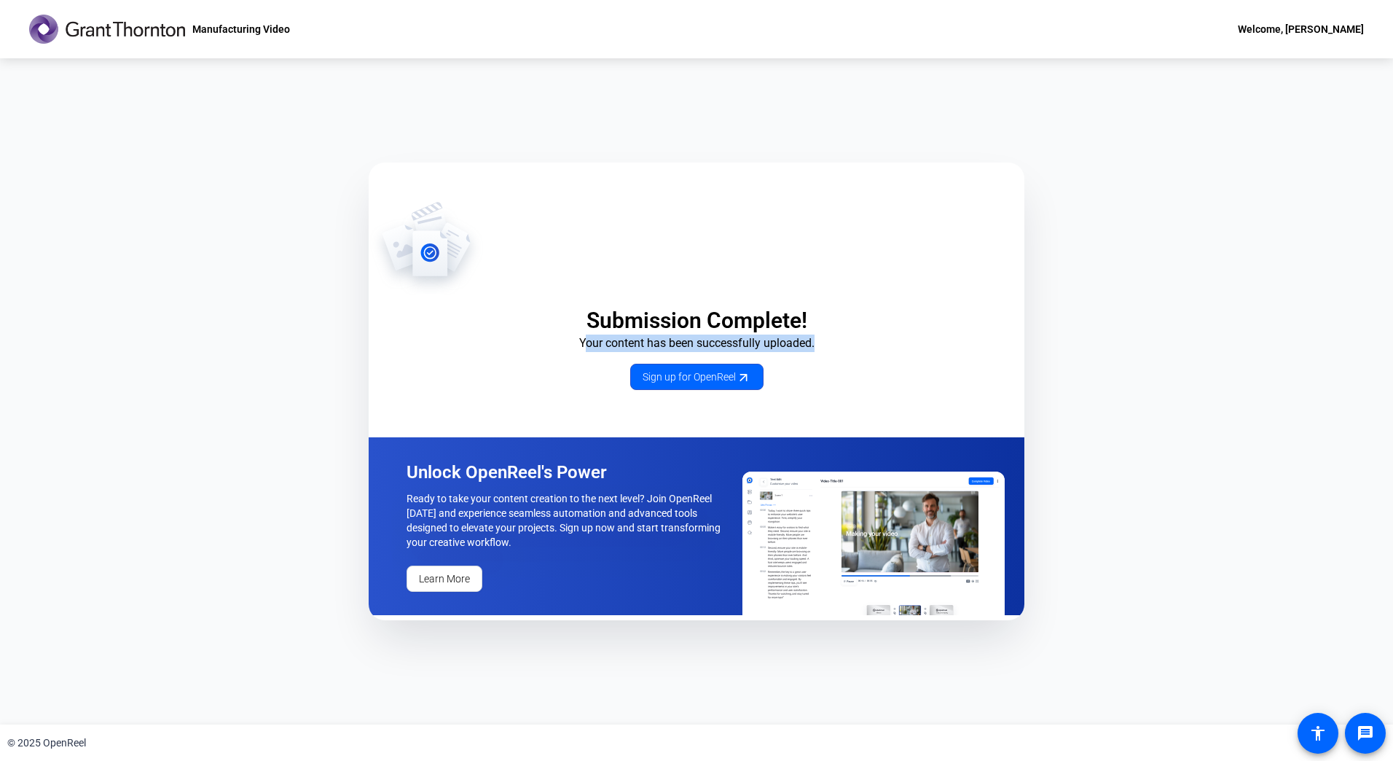
drag, startPoint x: 584, startPoint y: 346, endPoint x: 847, endPoint y: 339, distance: 263.2
click at [847, 339] on p "Your content has been successfully uploaded." at bounding box center [697, 342] width 656 height 17
